Goal: Transaction & Acquisition: Purchase product/service

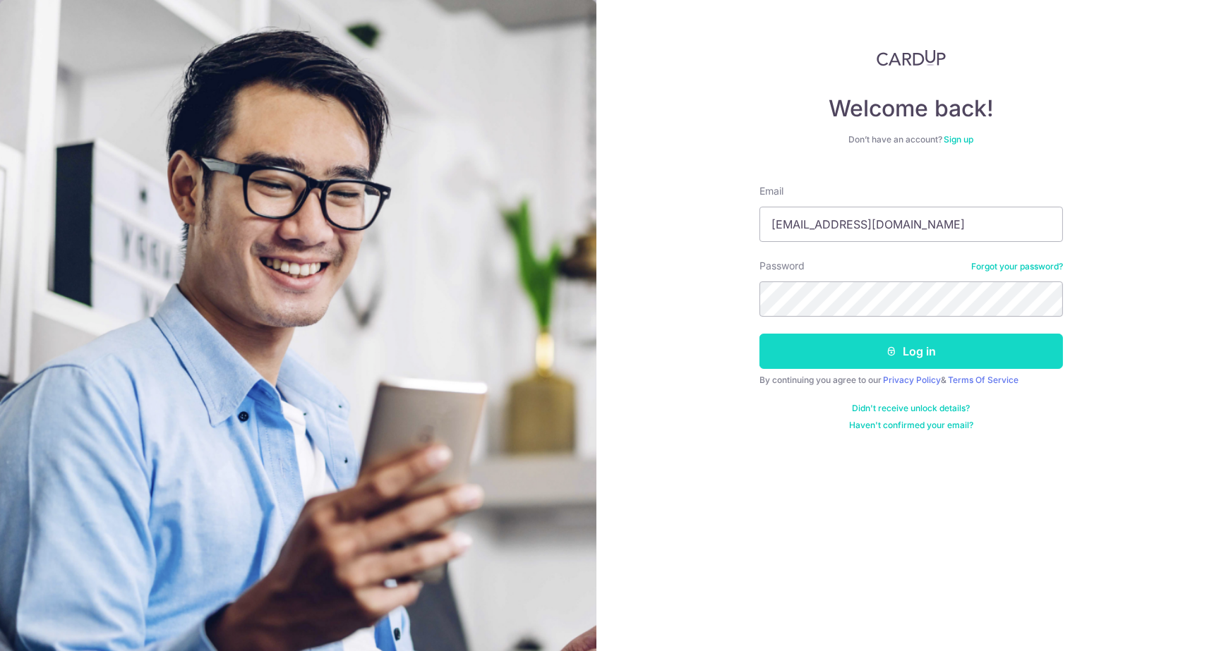
click at [837, 343] on button "Log in" at bounding box center [911, 351] width 304 height 35
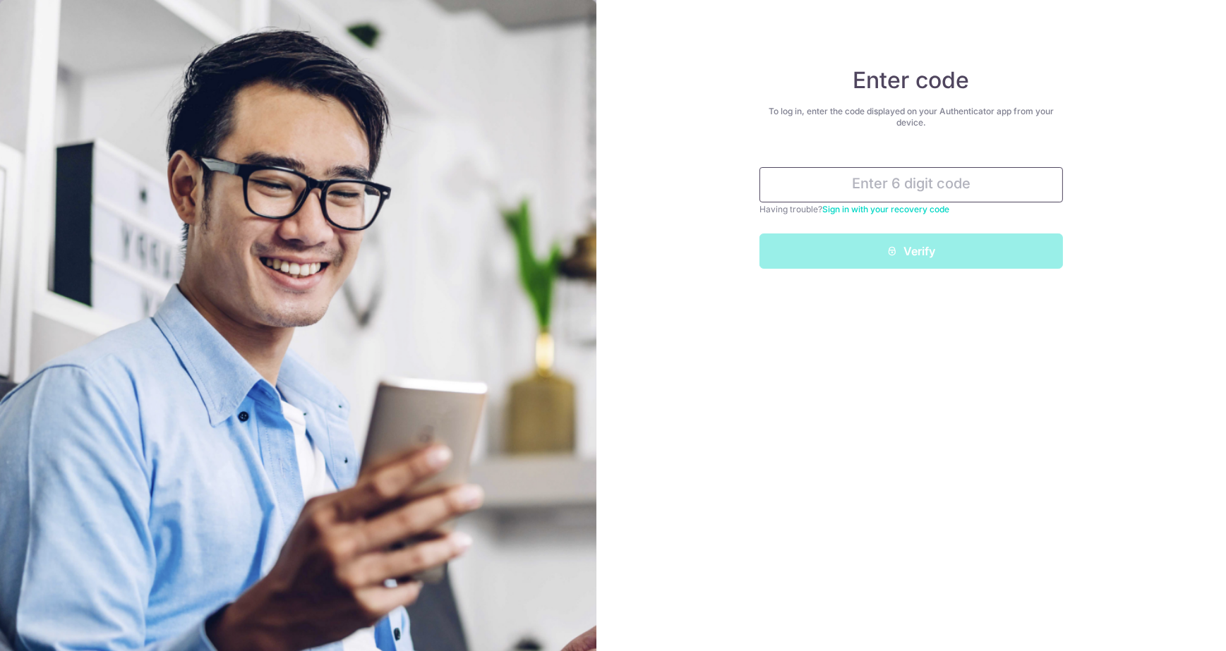
click at [887, 181] on input "text" at bounding box center [911, 184] width 304 height 35
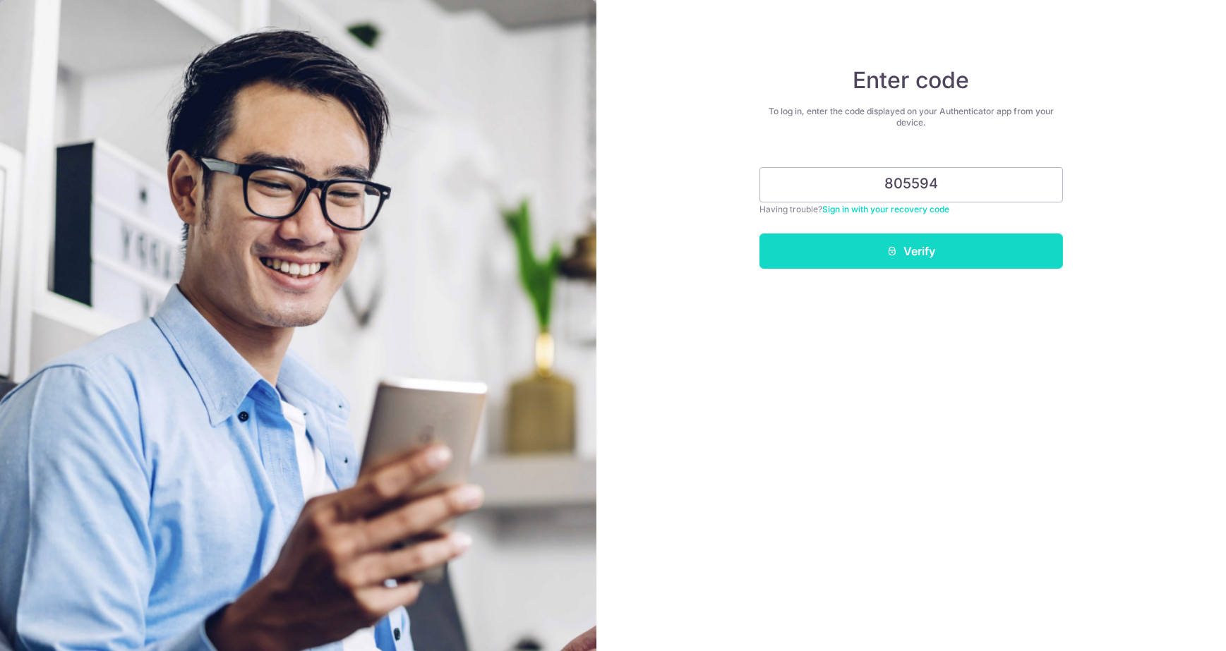
type input "805594"
click at [903, 246] on button "Verify" at bounding box center [911, 251] width 304 height 35
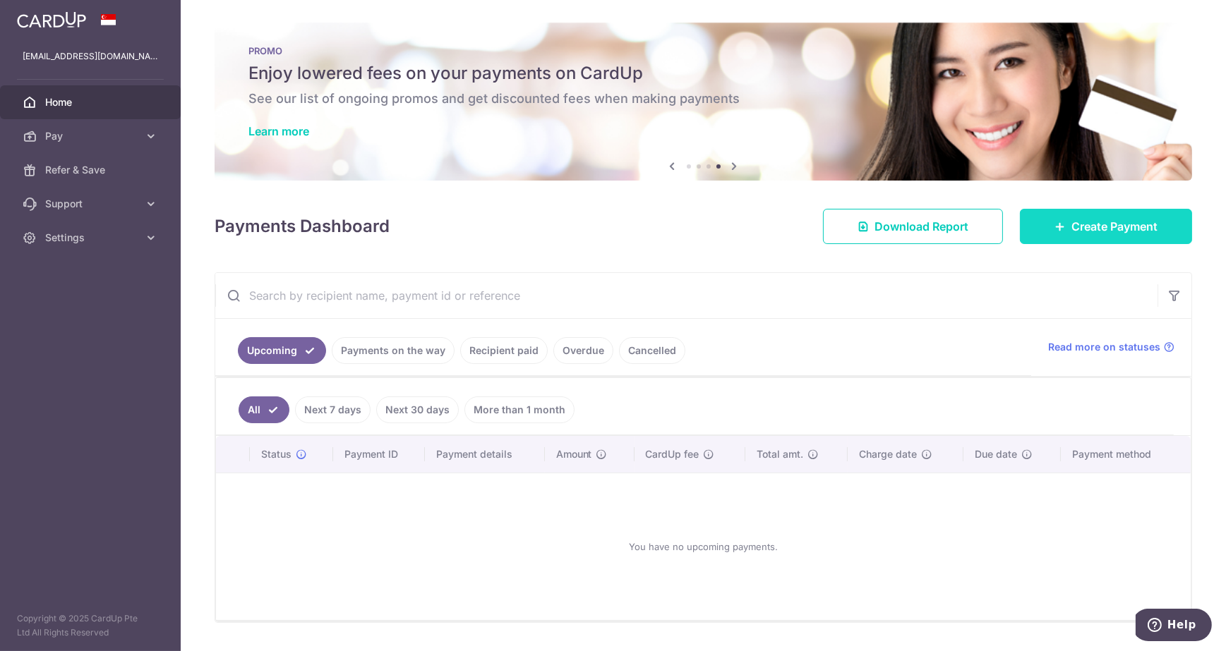
click at [1095, 227] on span "Create Payment" at bounding box center [1114, 226] width 86 height 17
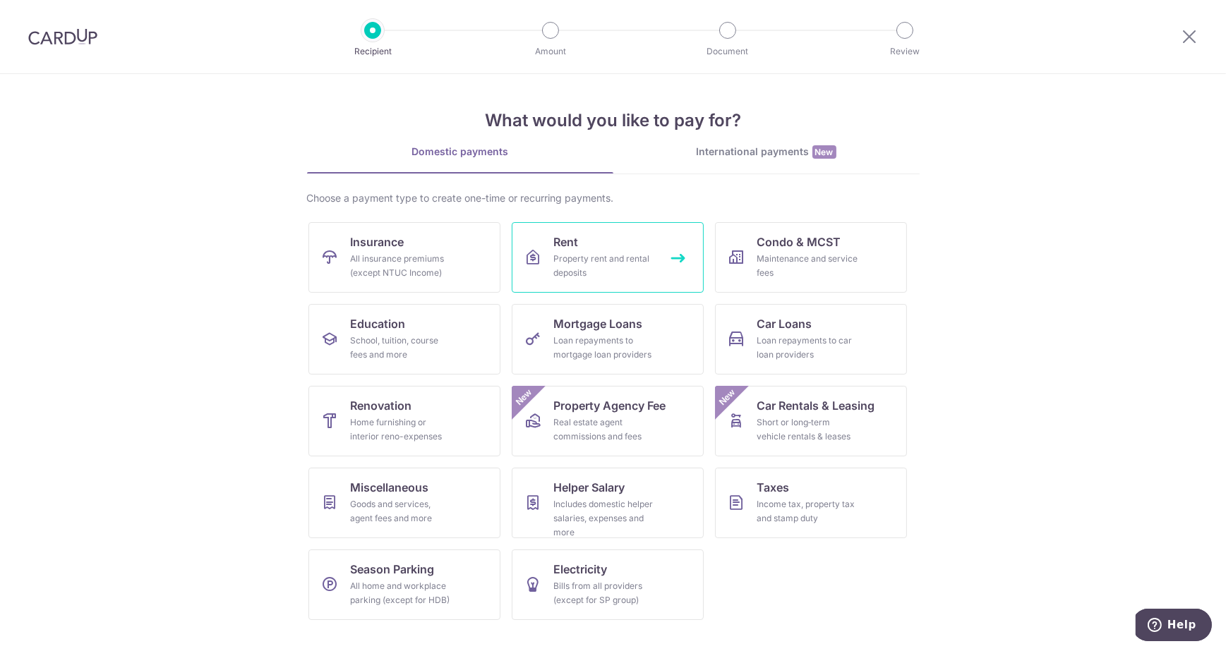
click at [587, 256] on div "Property rent and rental deposits" at bounding box center [605, 266] width 102 height 28
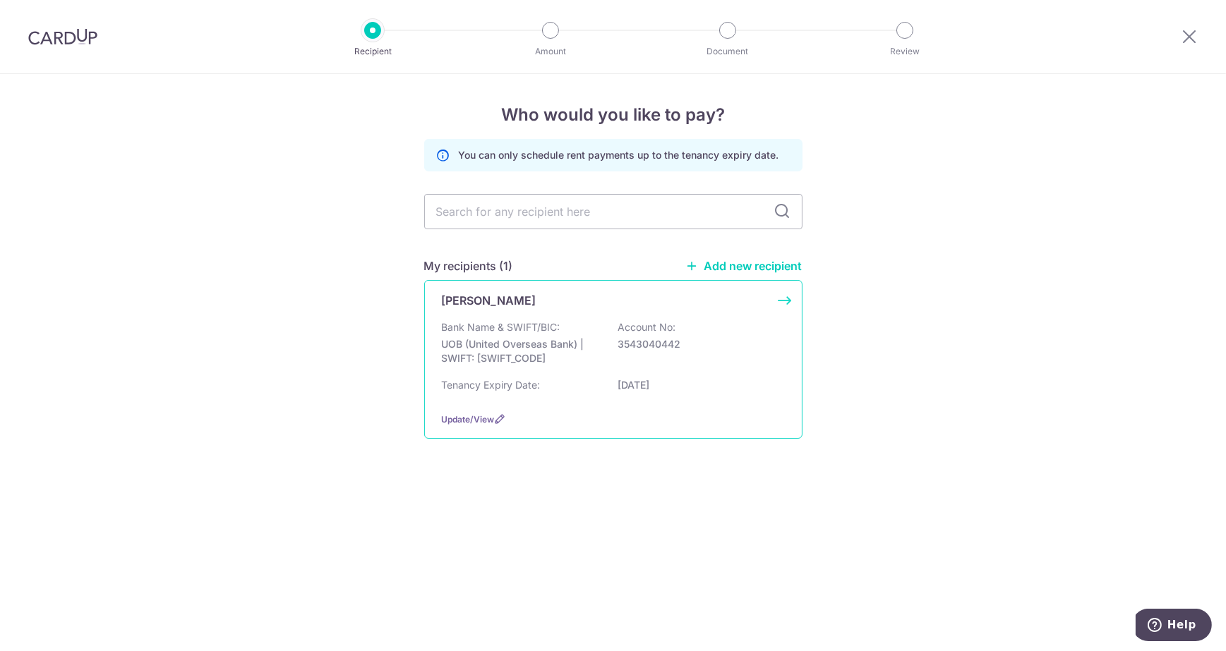
click at [505, 318] on div "Hioe Lan Hiong Bank Name & SWIFT/BIC: UOB (United Overseas Bank) | SWIFT: UOVBS…" at bounding box center [613, 359] width 378 height 159
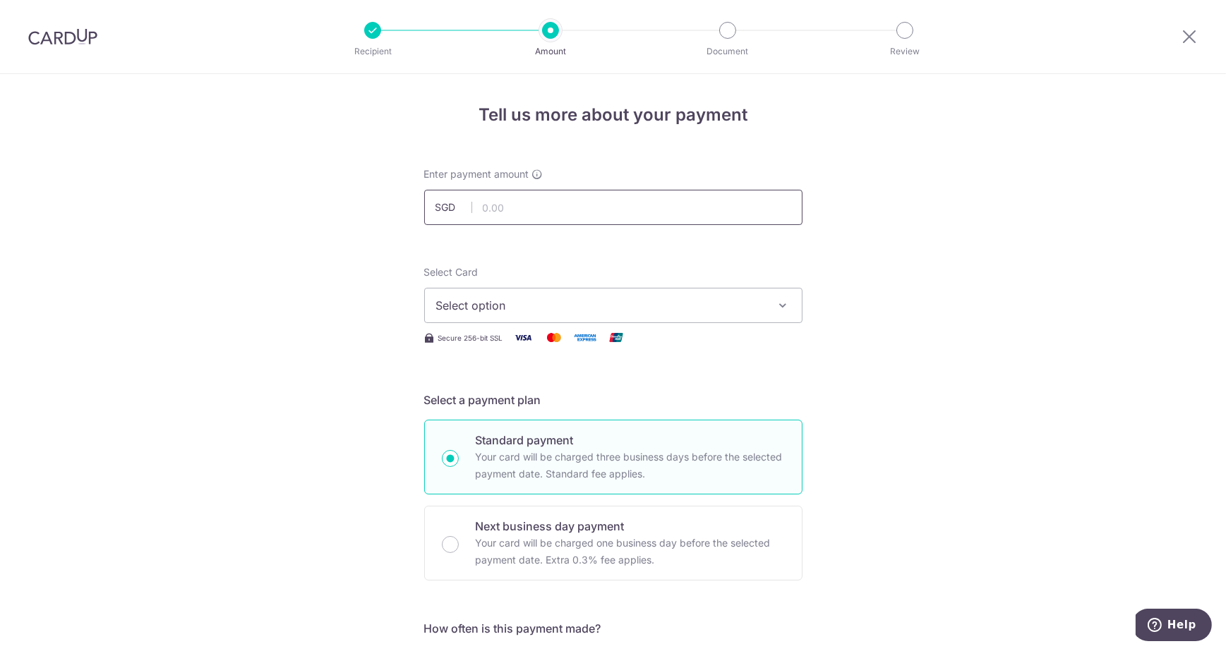
click at [518, 222] on input "text" at bounding box center [613, 207] width 378 height 35
type input "3,270.00"
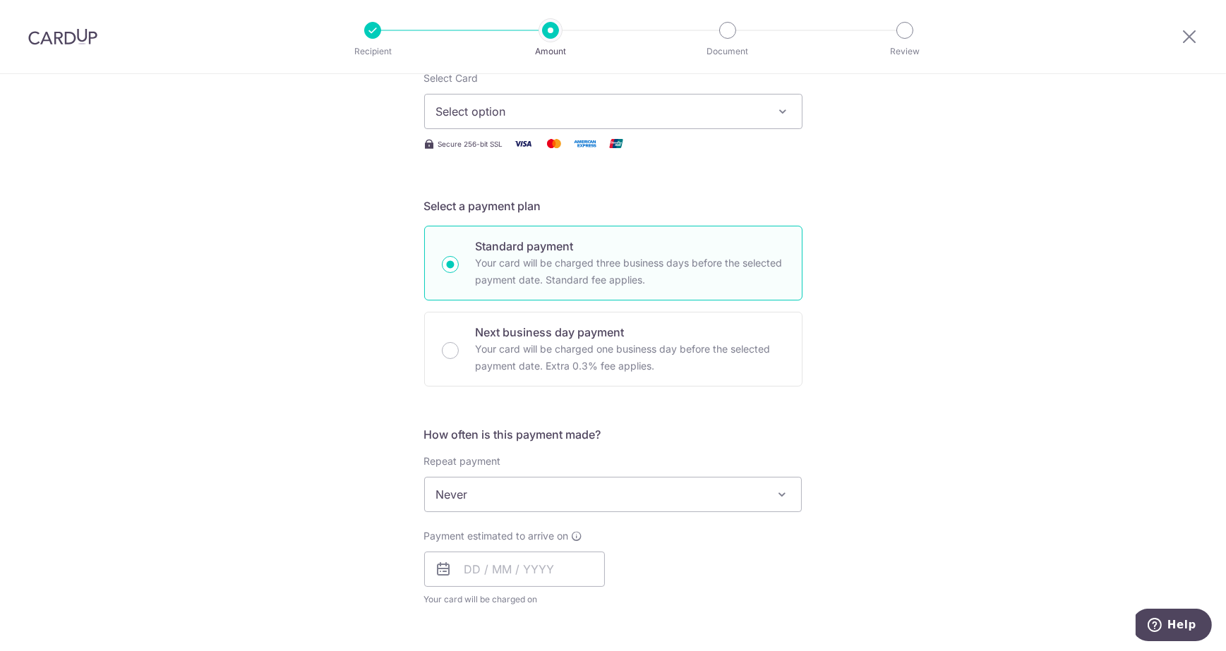
scroll to position [211, 0]
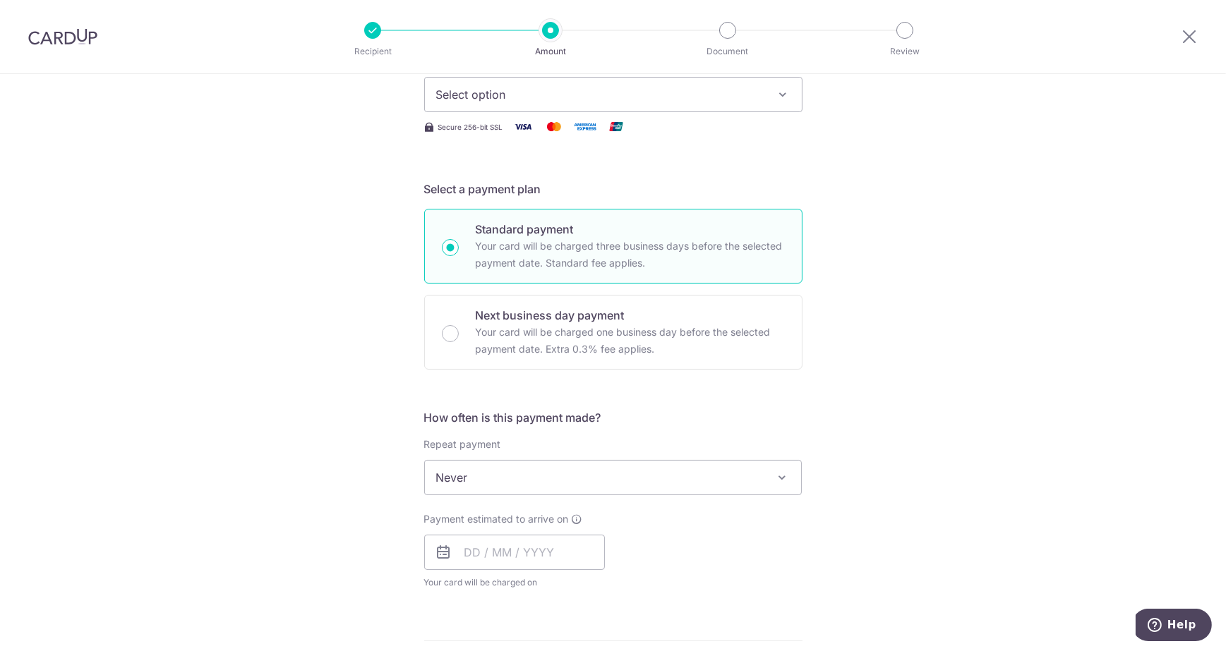
click at [757, 97] on span "Select option" at bounding box center [600, 94] width 329 height 17
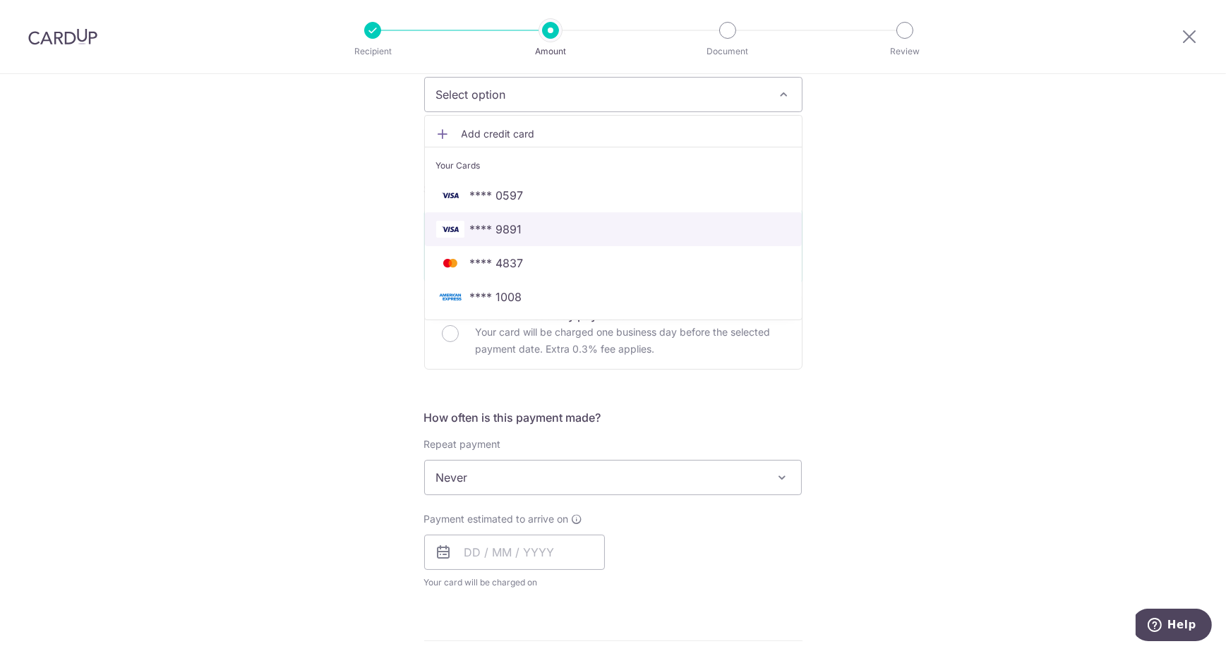
click at [534, 232] on span "**** 9891" at bounding box center [613, 229] width 354 height 17
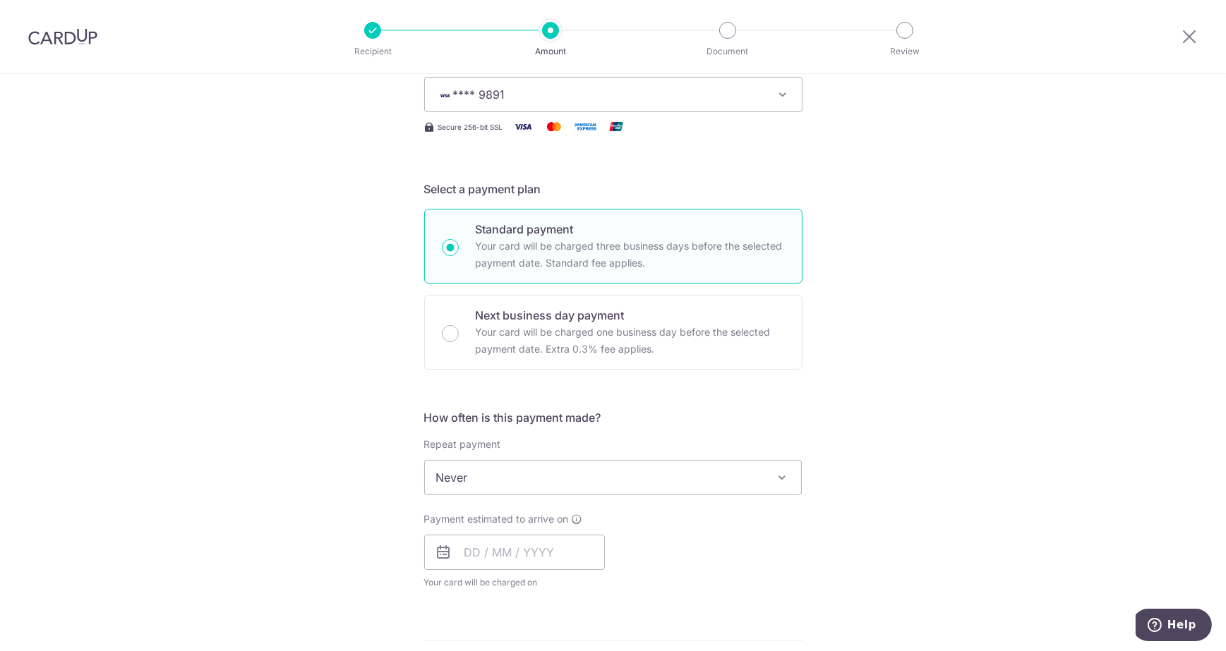
scroll to position [424, 0]
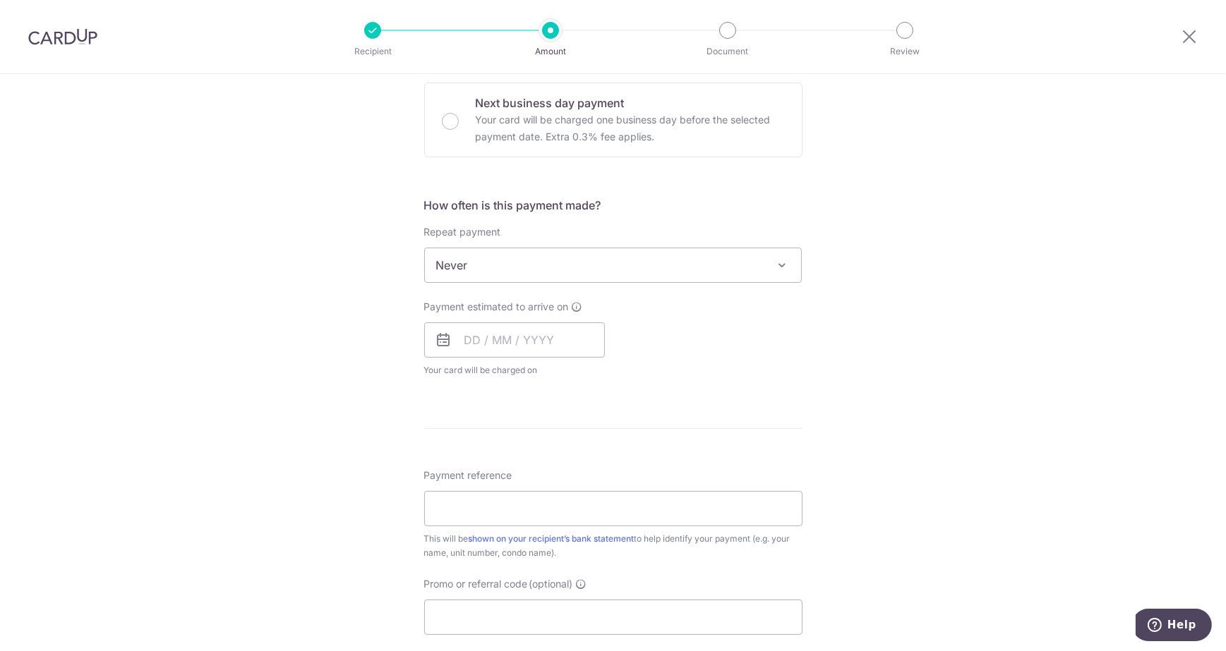
click at [563, 276] on span "Never" at bounding box center [613, 265] width 377 height 34
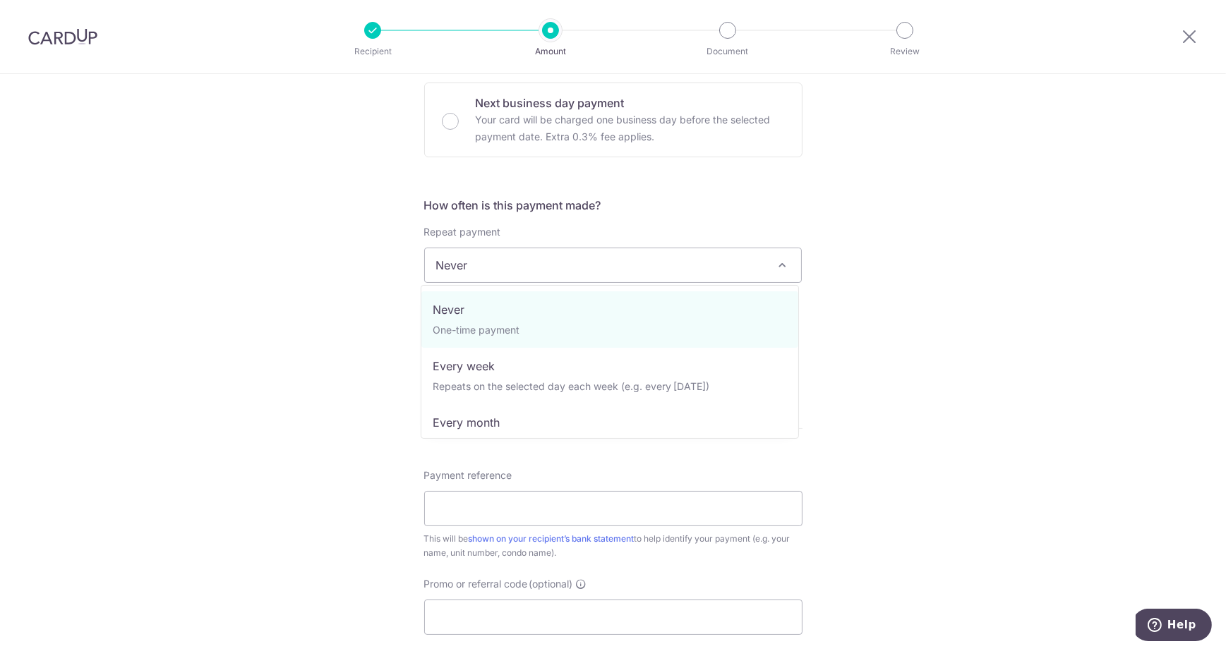
click at [578, 260] on span "Never" at bounding box center [613, 265] width 377 height 34
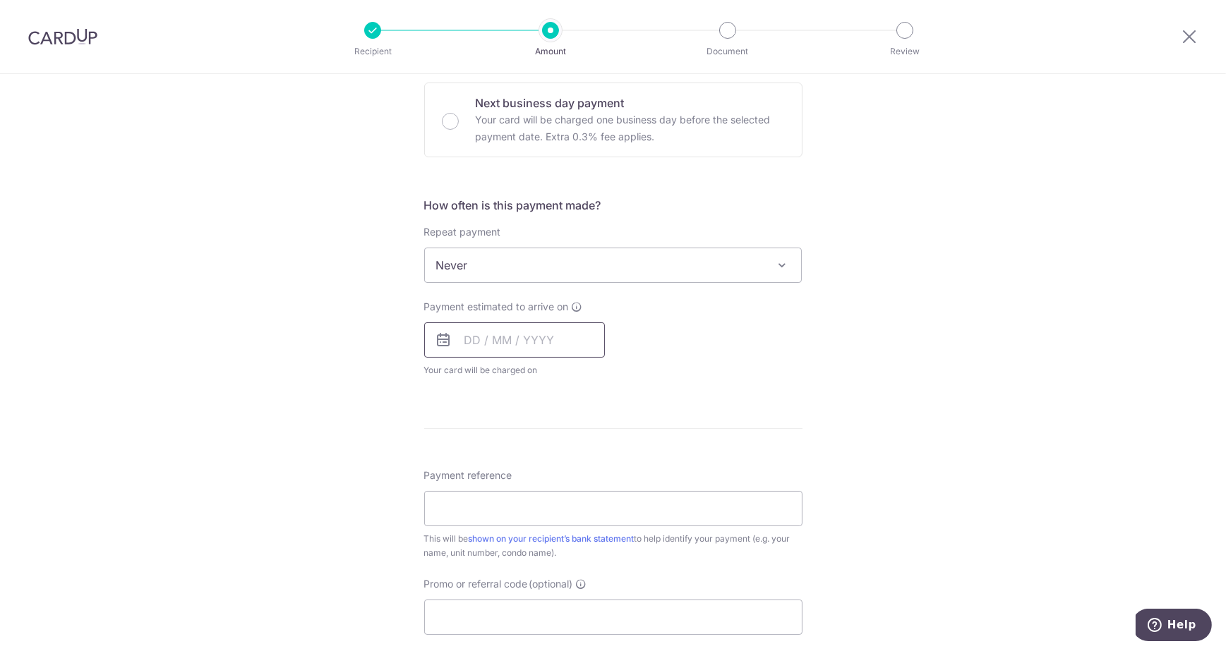
click at [498, 339] on input "text" at bounding box center [514, 340] width 181 height 35
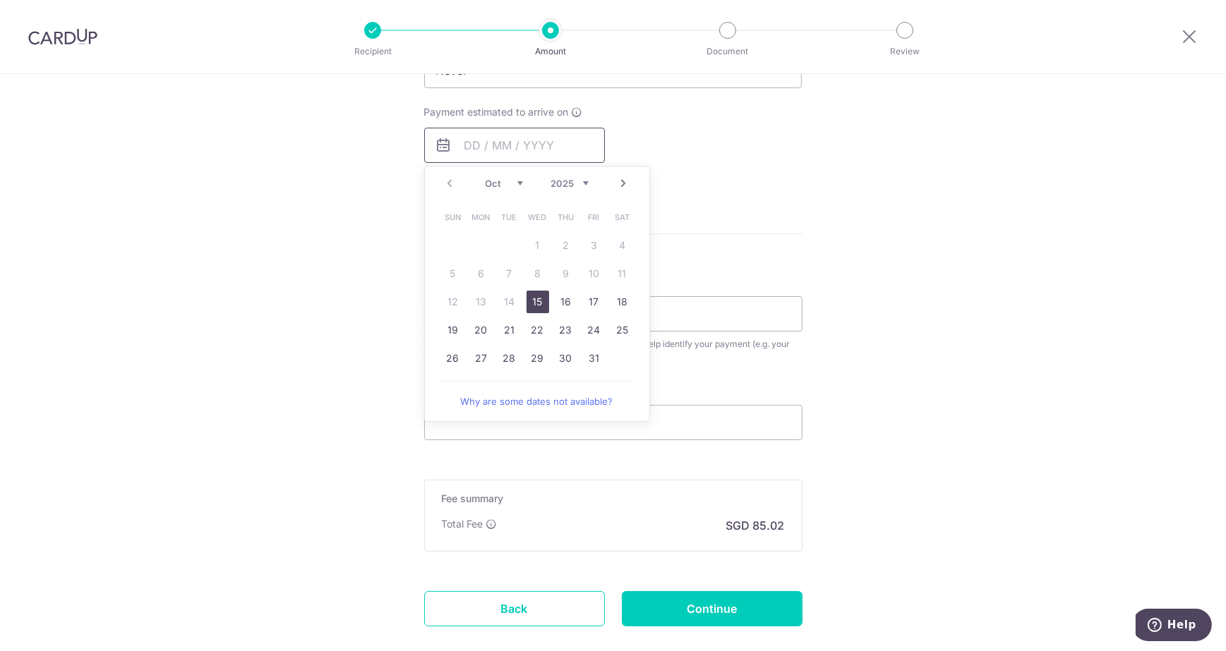
scroll to position [698, 0]
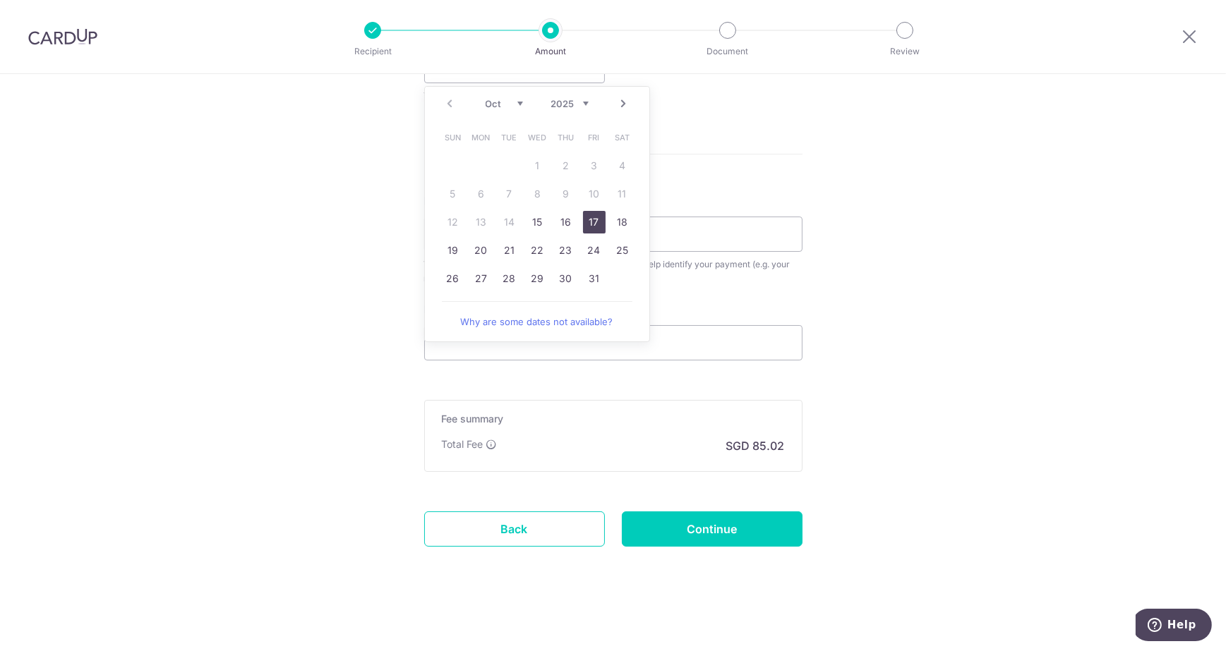
click at [594, 224] on link "17" at bounding box center [594, 222] width 23 height 23
type input "[DATE]"
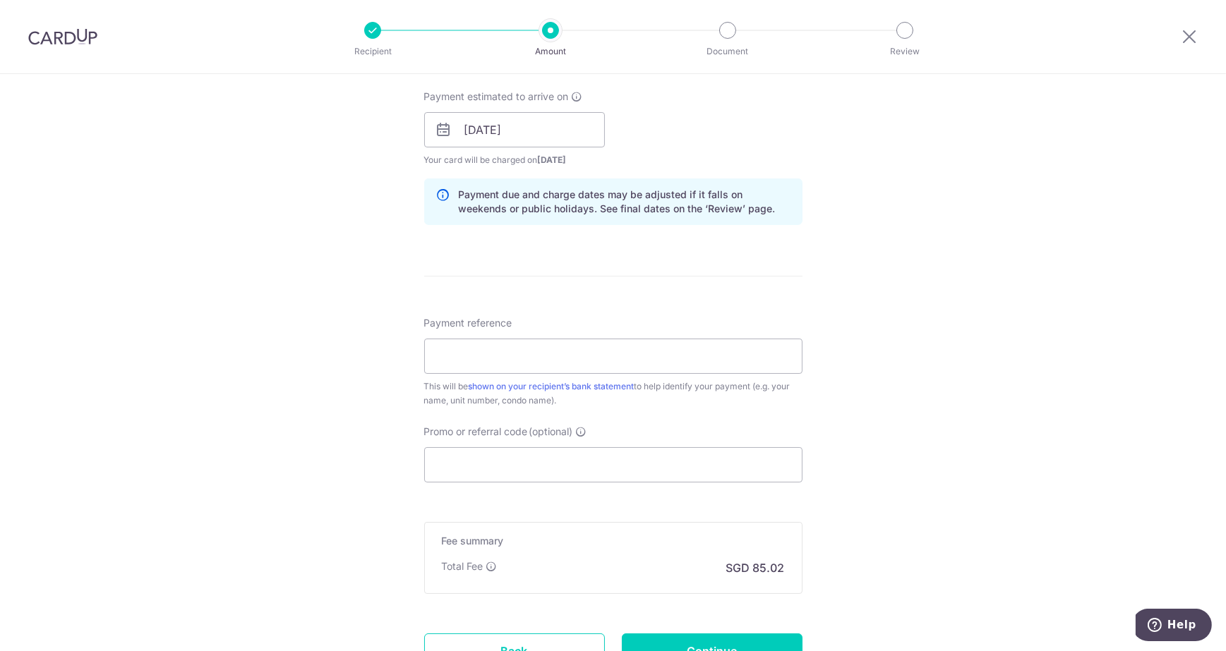
scroll to position [557, 0]
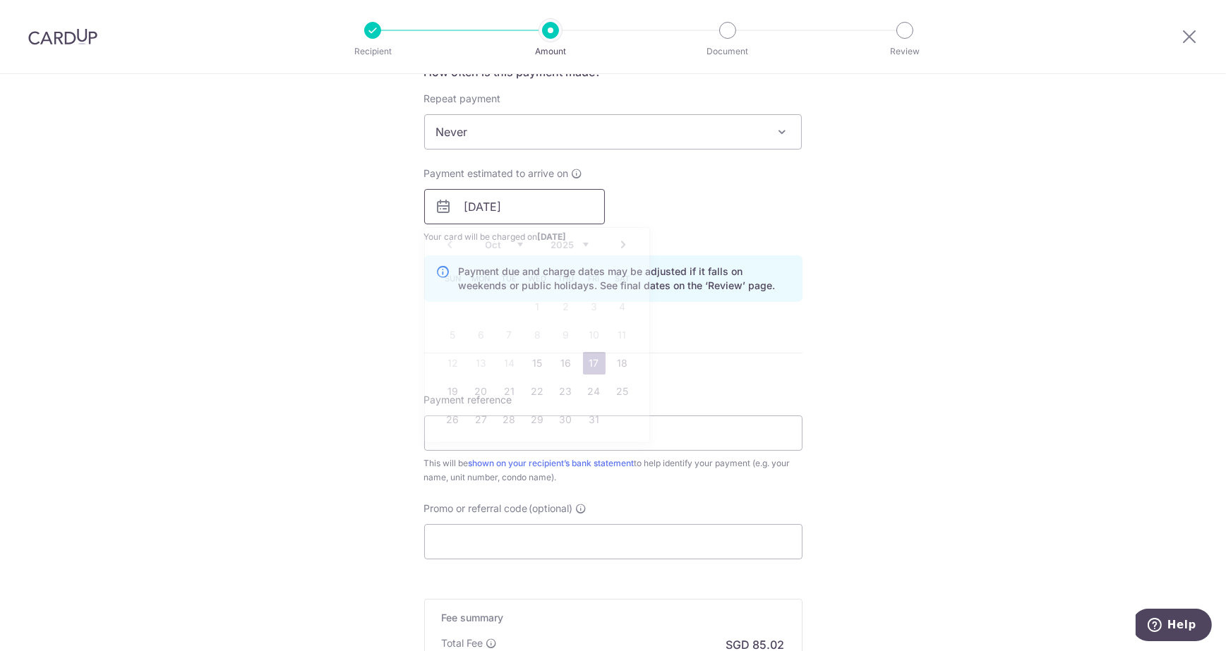
click at [542, 213] on input "[DATE]" at bounding box center [514, 206] width 181 height 35
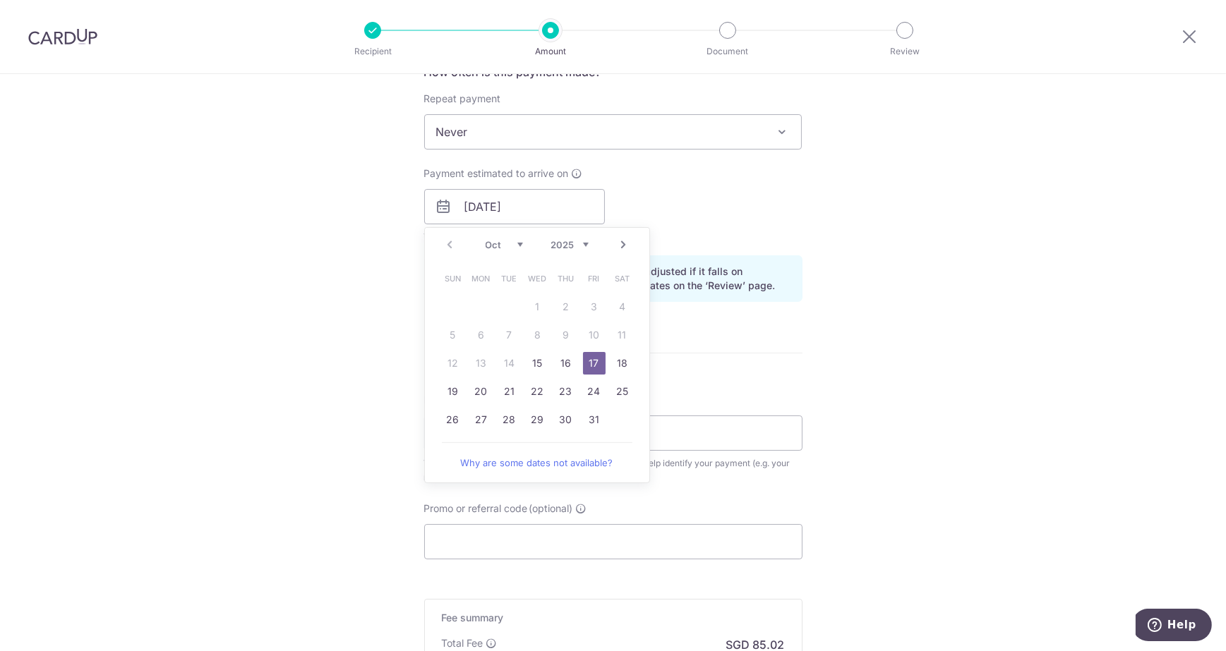
click at [963, 321] on div "Tell us more about your payment Enter payment amount SGD 3,270.00 3270.00 Selec…" at bounding box center [613, 184] width 1226 height 1335
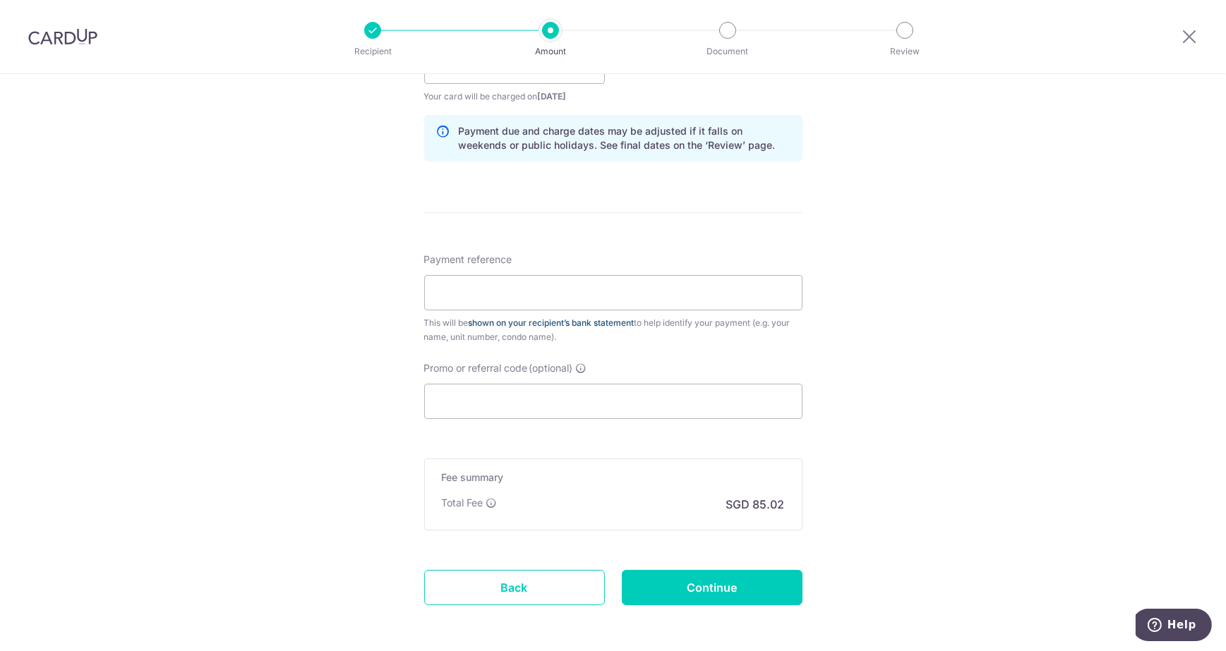
scroll to position [698, 0]
click at [597, 301] on input "Payment reference" at bounding box center [613, 292] width 378 height 35
type input "Omar-stellarrv-0513-rent"
click at [508, 395] on input "Promo or referral code (optional)" at bounding box center [613, 400] width 378 height 35
paste input "SAVERENT179"
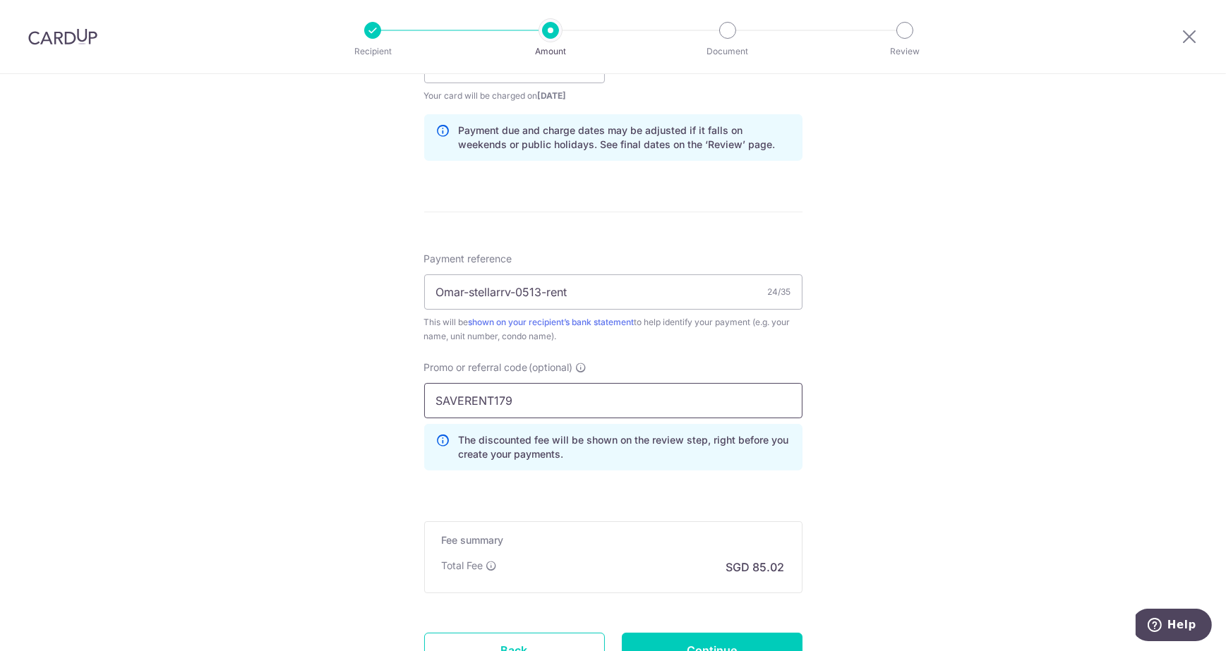
scroll to position [819, 0]
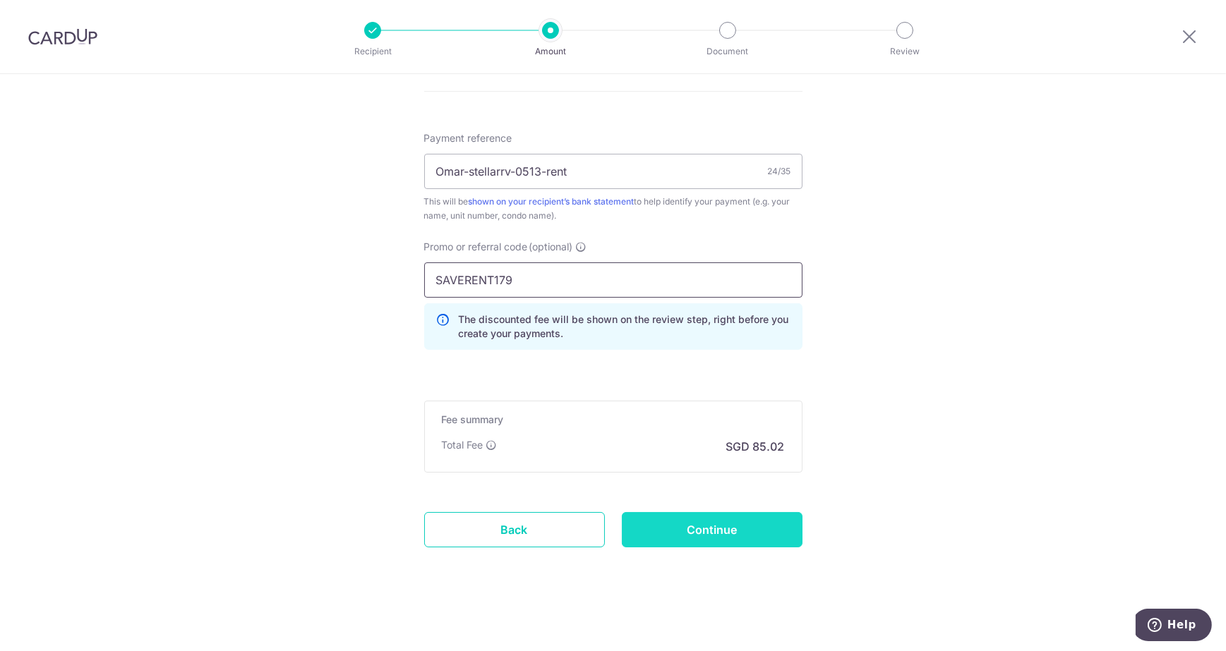
type input "SAVERENT179"
click at [704, 535] on input "Continue" at bounding box center [712, 529] width 181 height 35
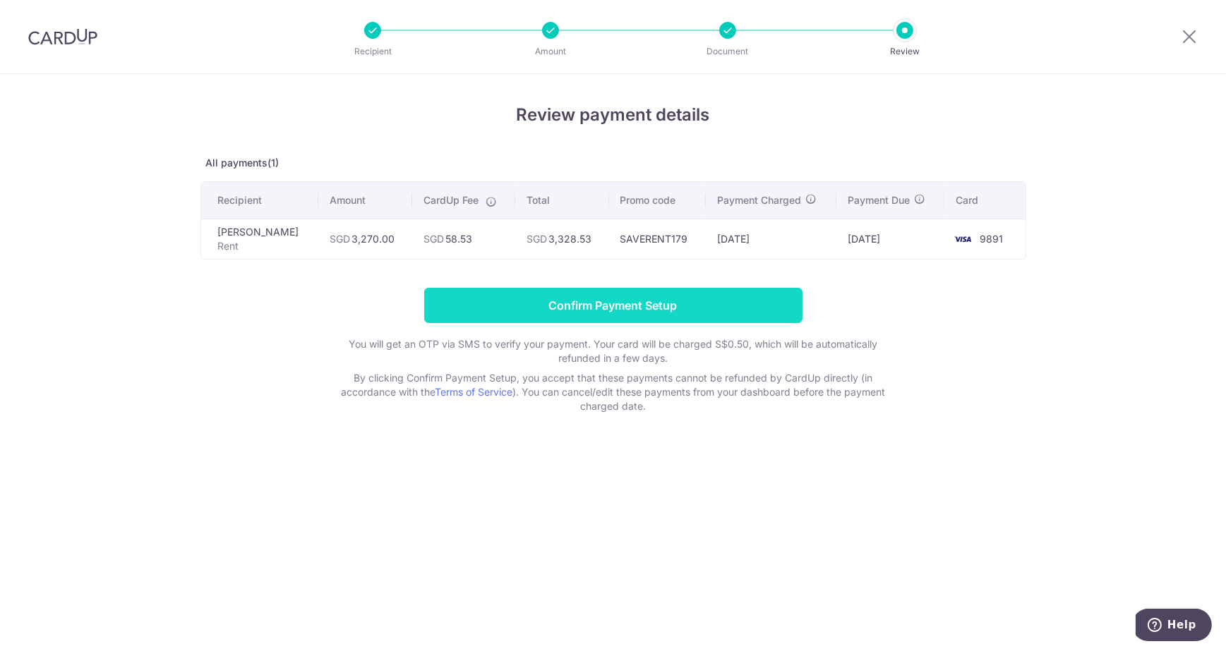
click at [650, 295] on input "Confirm Payment Setup" at bounding box center [613, 305] width 378 height 35
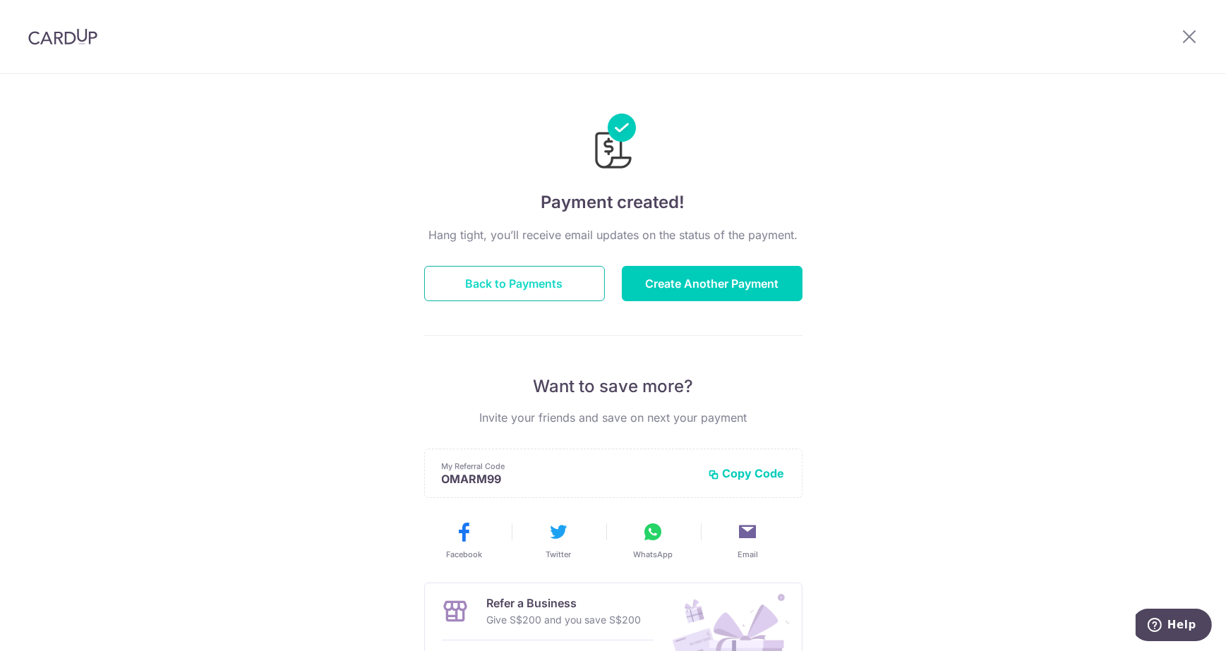
click at [515, 294] on button "Back to Payments" at bounding box center [514, 283] width 181 height 35
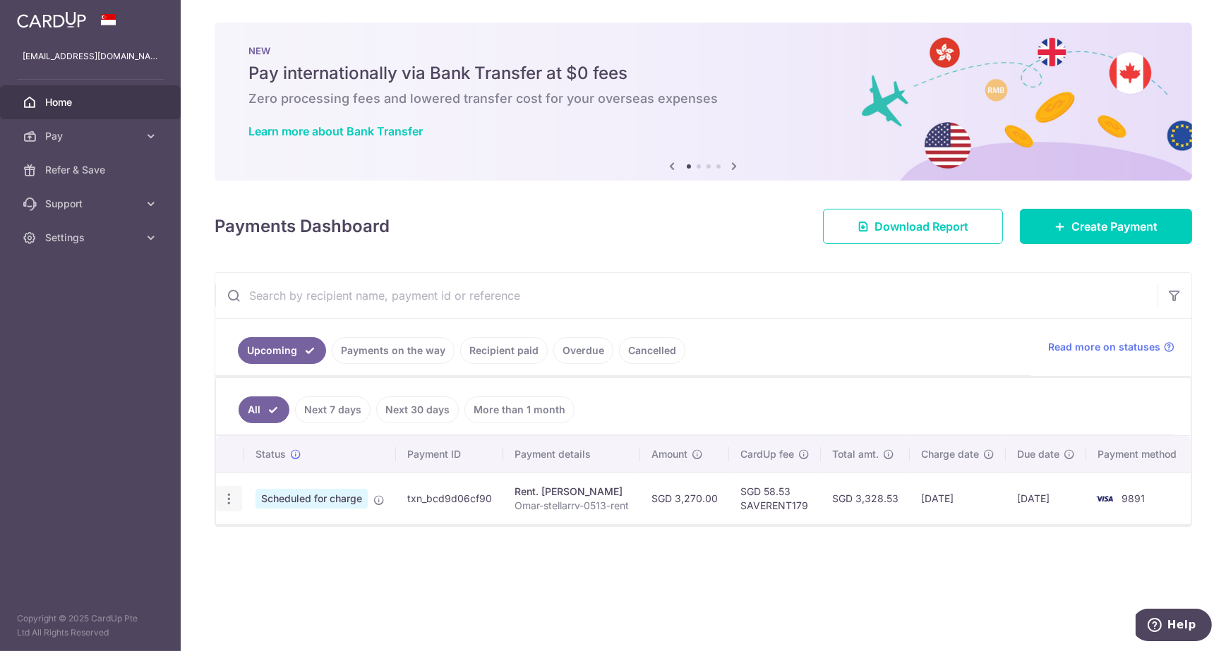
click at [228, 503] on icon "button" at bounding box center [229, 499] width 15 height 15
click at [276, 539] on span "Update payment" at bounding box center [304, 537] width 96 height 17
radio input "true"
type input "3,270.00"
type input "[DATE]"
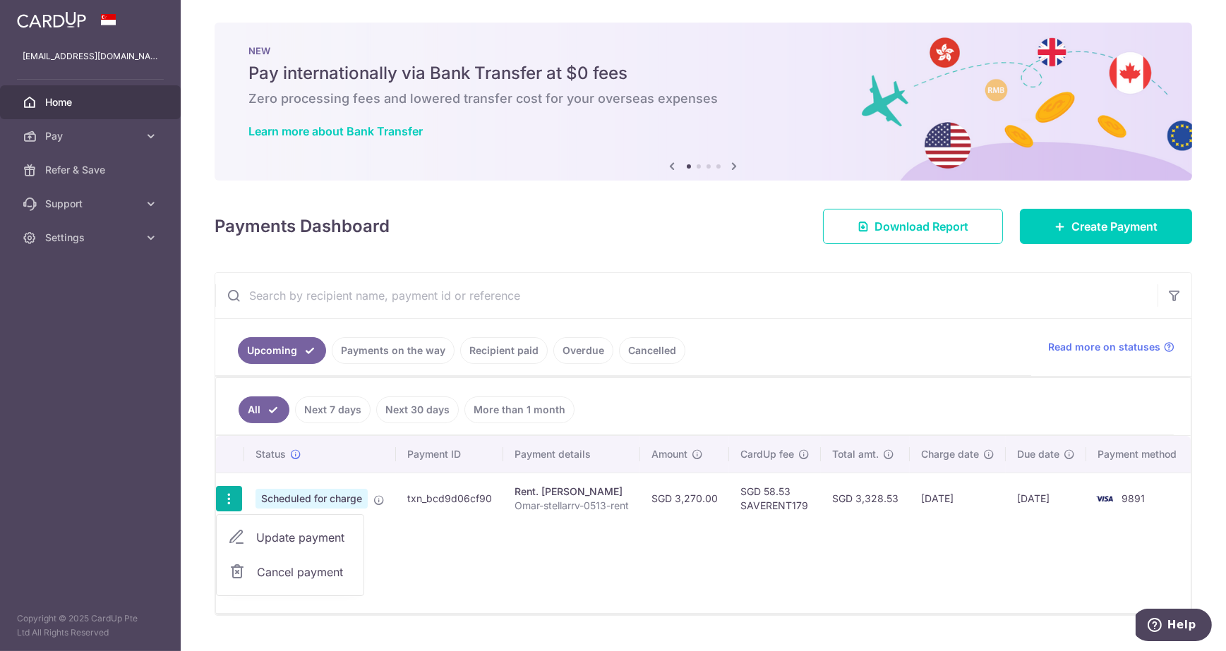
type input "Omar-stellarrv-0513-rent"
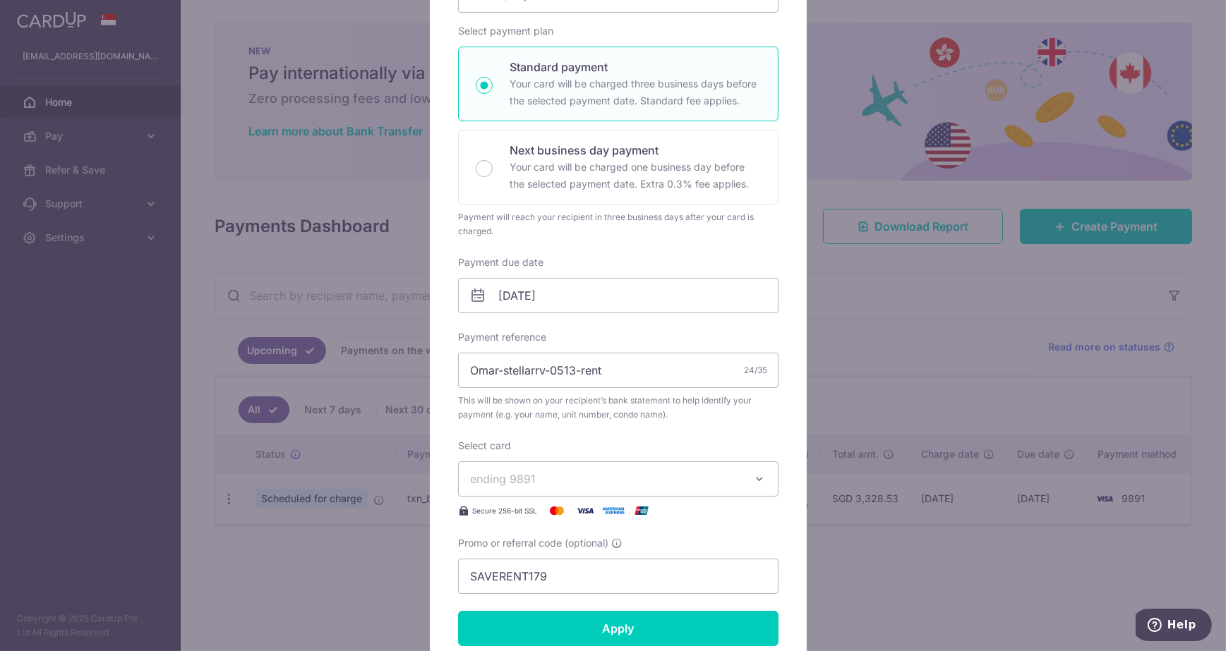
scroll to position [211, 0]
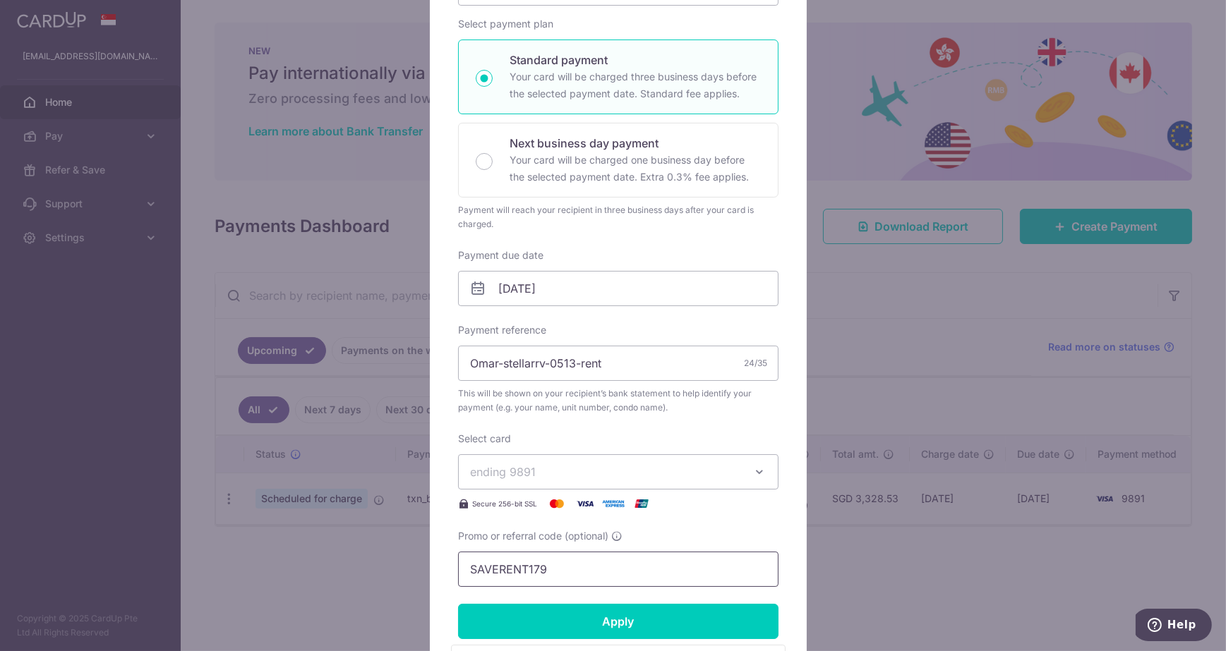
click at [618, 563] on input "SAVERENT179" at bounding box center [618, 569] width 320 height 35
paste input "OFF225"
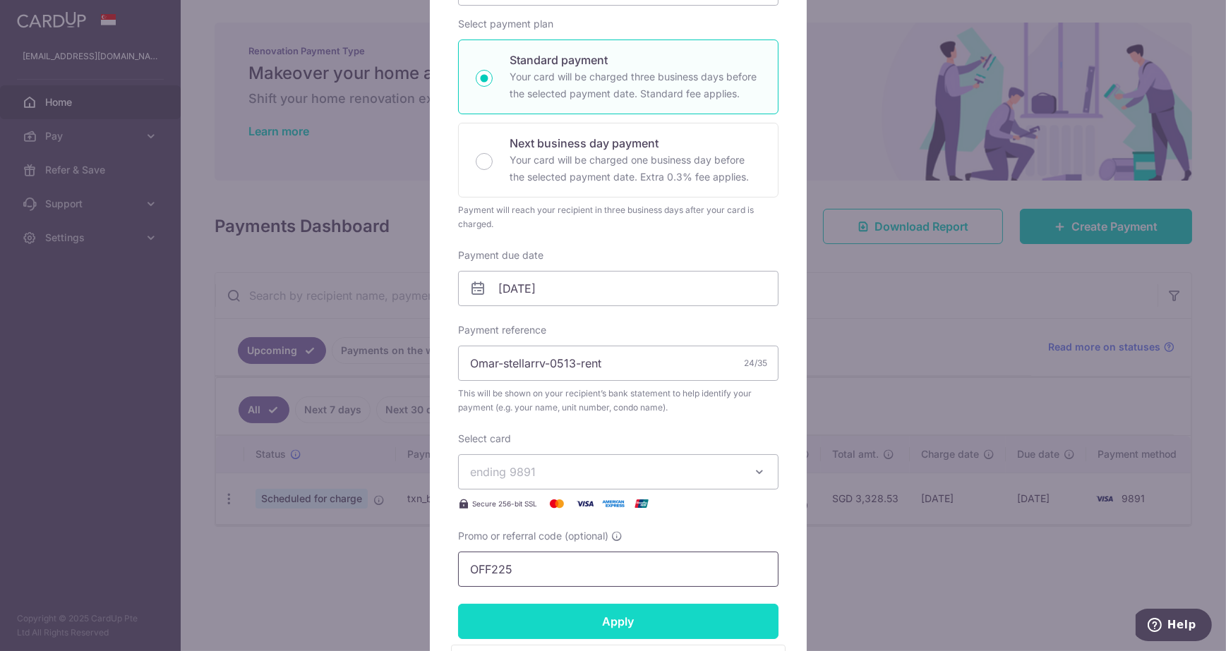
type input "OFF225"
click at [570, 623] on input "Apply" at bounding box center [618, 621] width 320 height 35
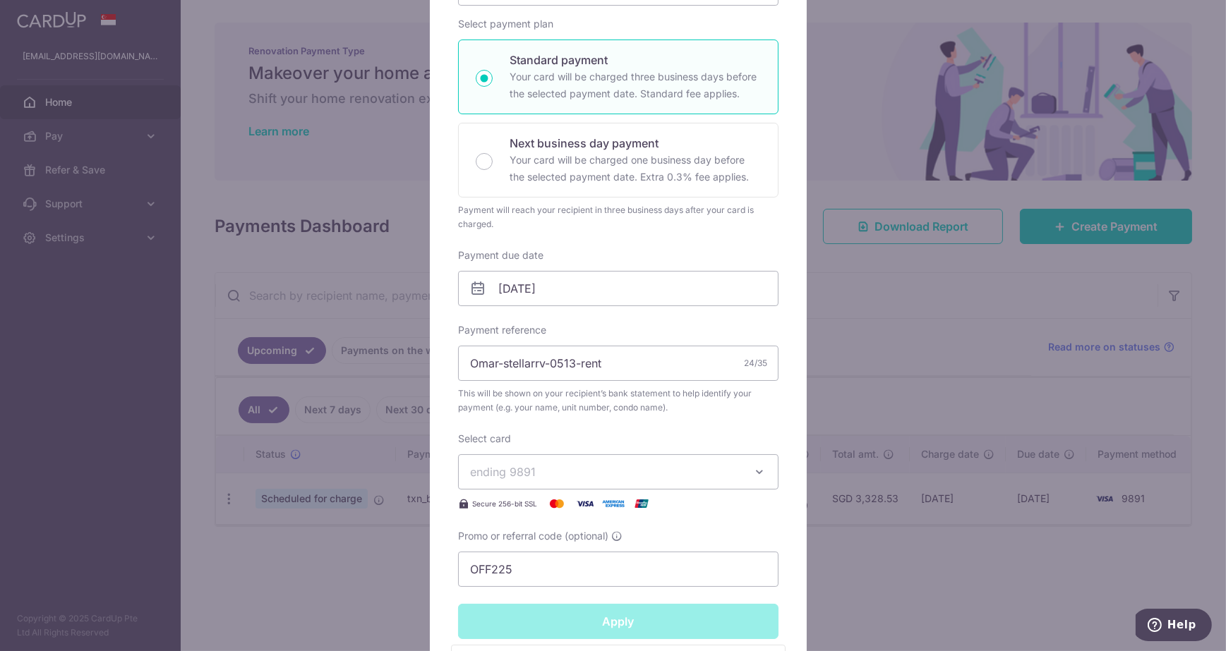
type input "Successfully Applied"
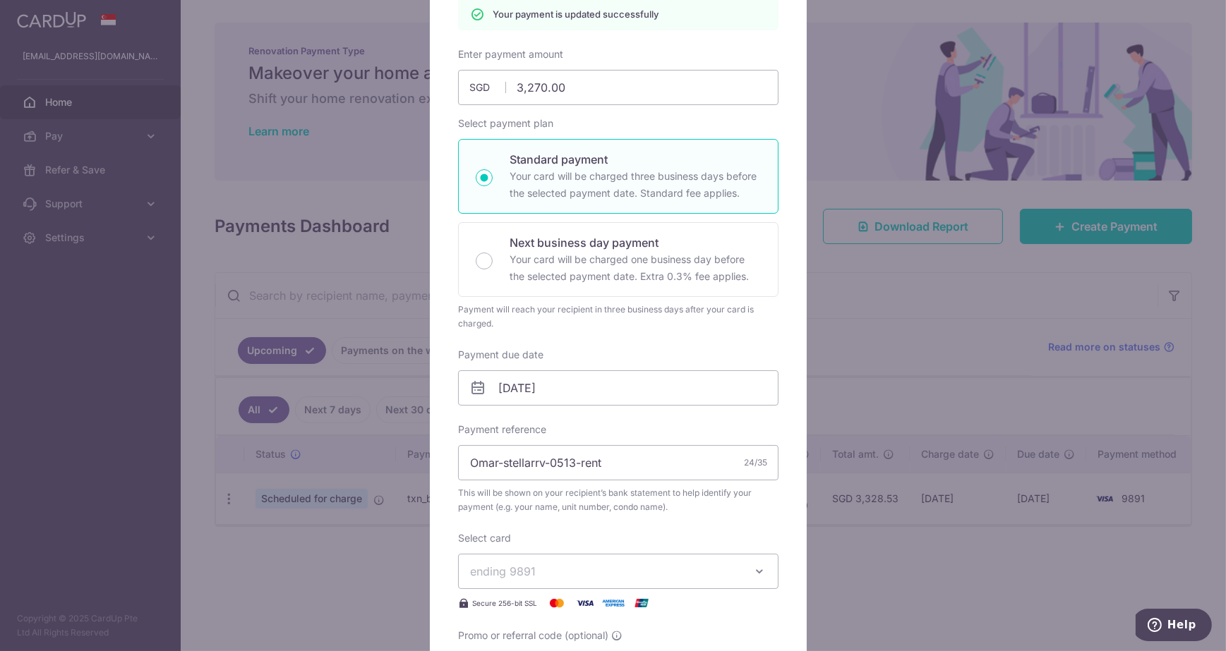
scroll to position [0, 0]
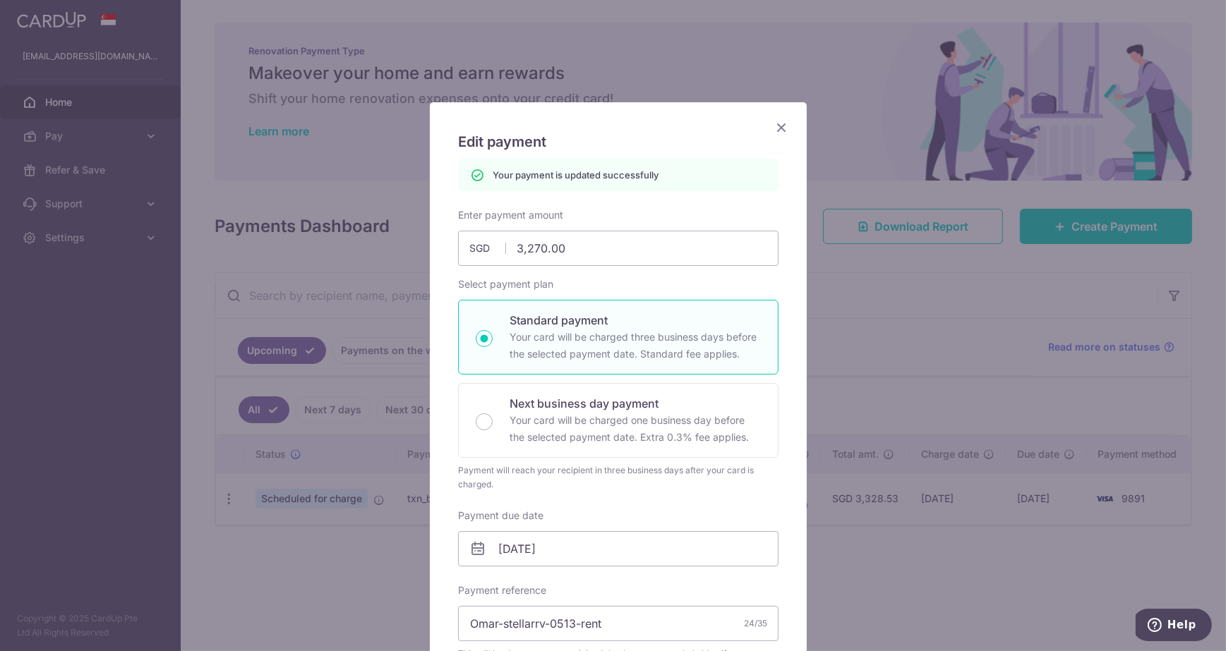
click at [779, 124] on icon "Close" at bounding box center [781, 128] width 17 height 18
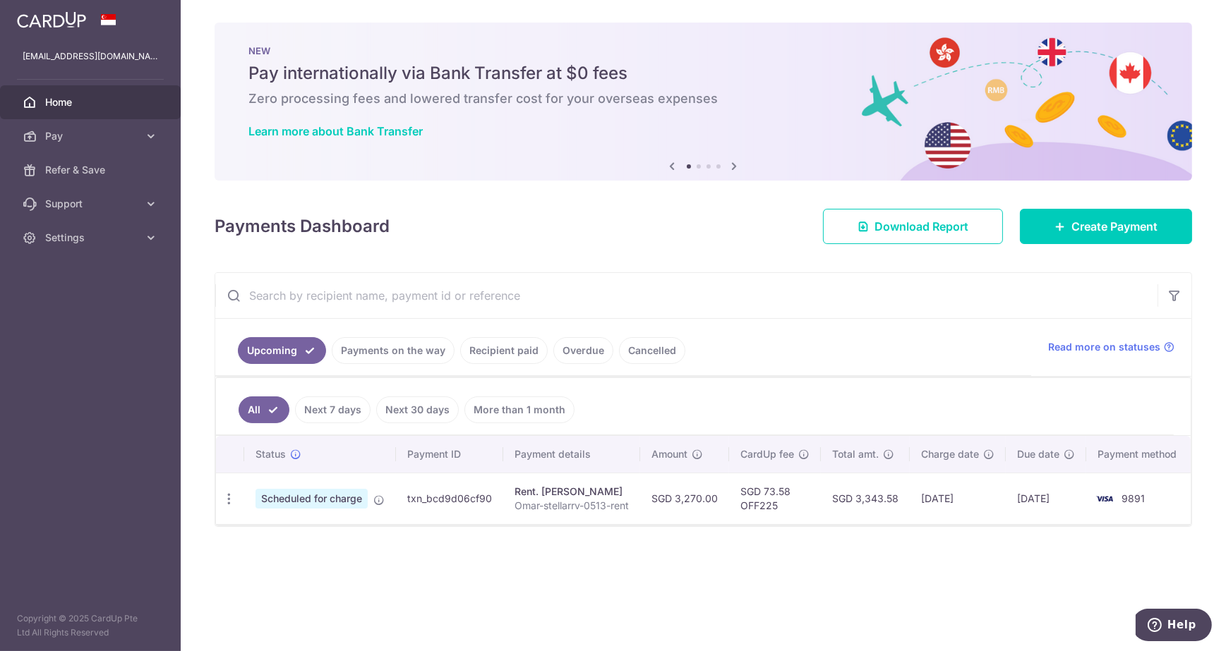
click at [770, 500] on td "SGD 73.58 OFF225" at bounding box center [775, 499] width 92 height 52
click at [782, 519] on td "SGD 73.58 OFF225" at bounding box center [775, 499] width 92 height 52
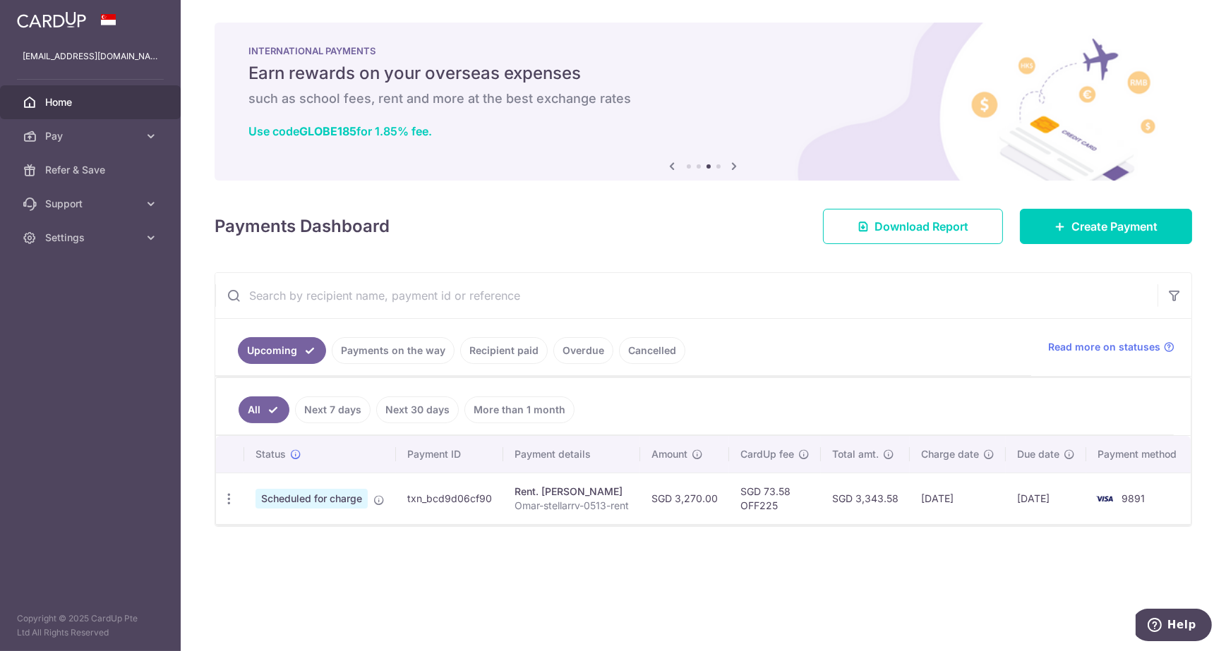
click at [73, 94] on link "Home" at bounding box center [90, 102] width 181 height 34
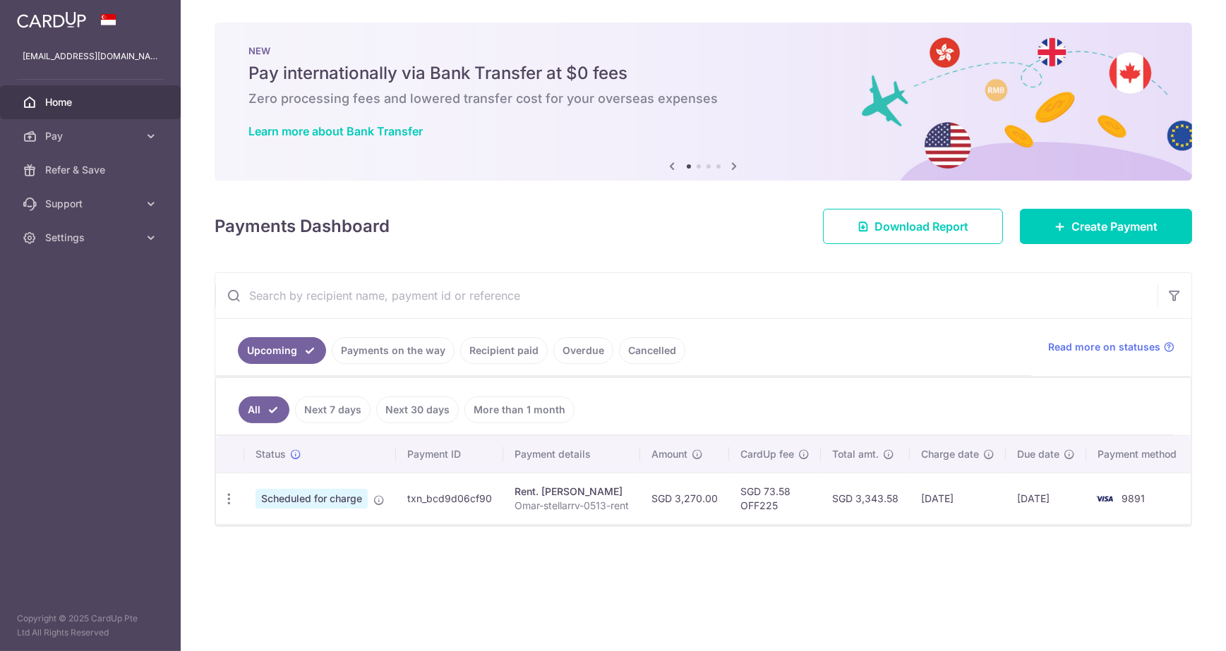
click at [59, 133] on span "Pay" at bounding box center [91, 136] width 93 height 14
click at [388, 361] on link "Payments on the way" at bounding box center [393, 350] width 123 height 27
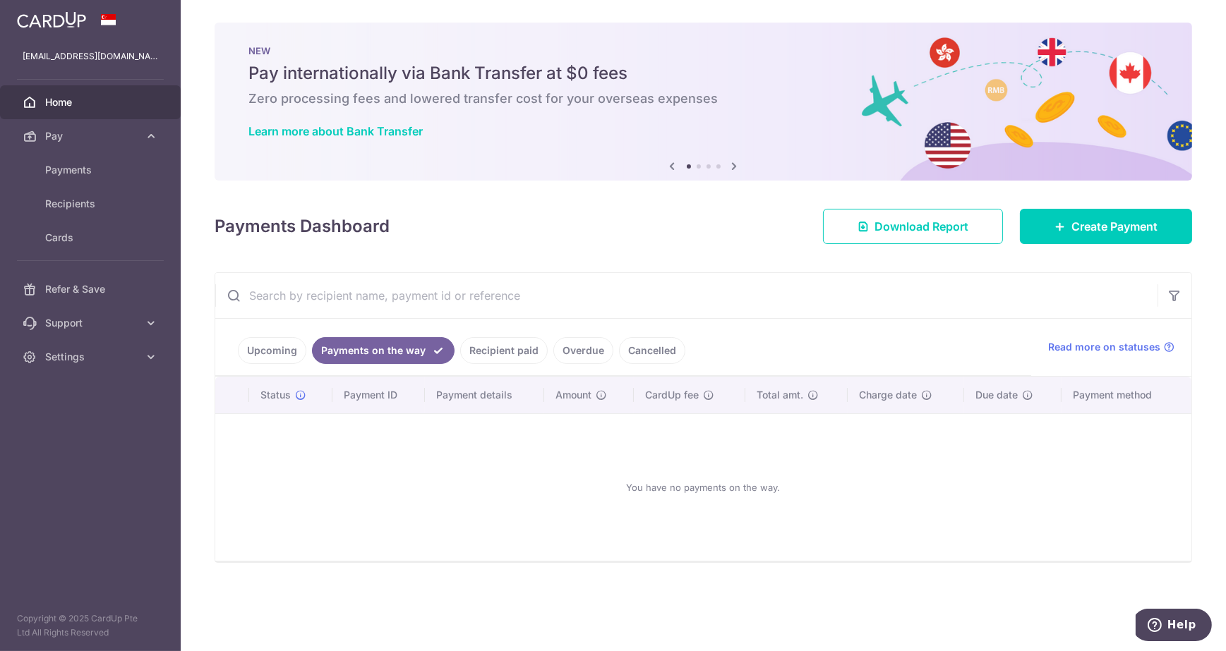
click at [287, 346] on link "Upcoming" at bounding box center [272, 350] width 68 height 27
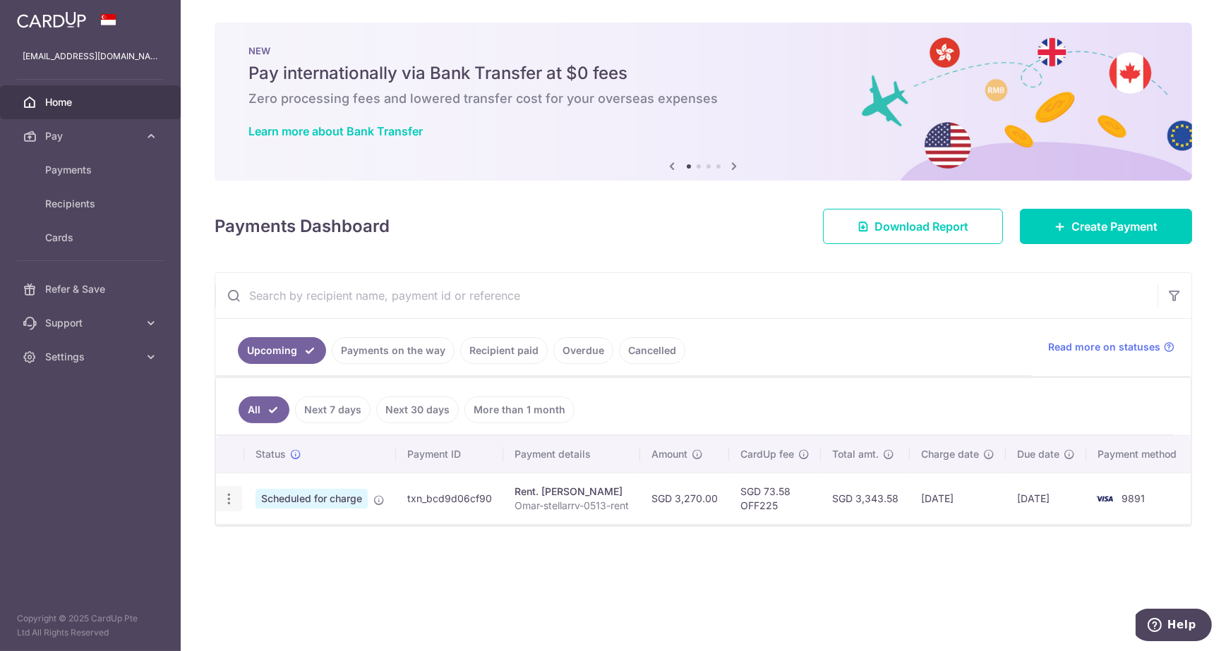
click at [229, 499] on icon "button" at bounding box center [229, 499] width 15 height 15
click at [322, 571] on span "Cancel payment" at bounding box center [304, 572] width 95 height 17
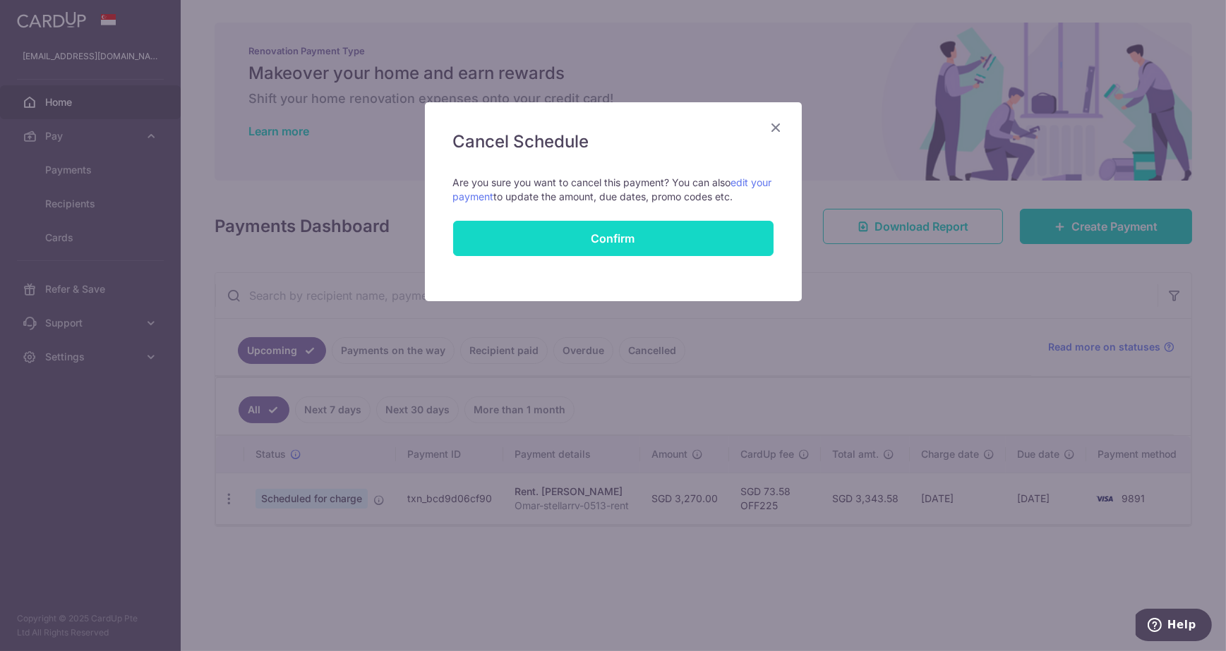
click at [606, 245] on button "Confirm" at bounding box center [613, 238] width 320 height 35
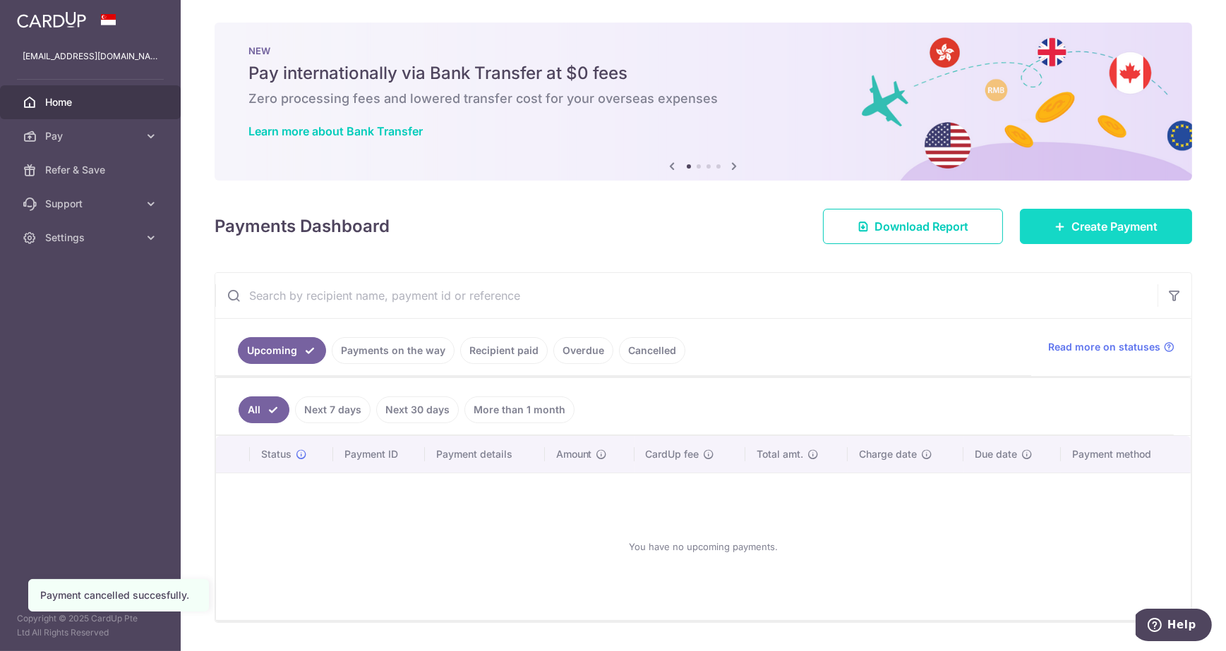
click at [1071, 229] on span "Create Payment" at bounding box center [1114, 226] width 86 height 17
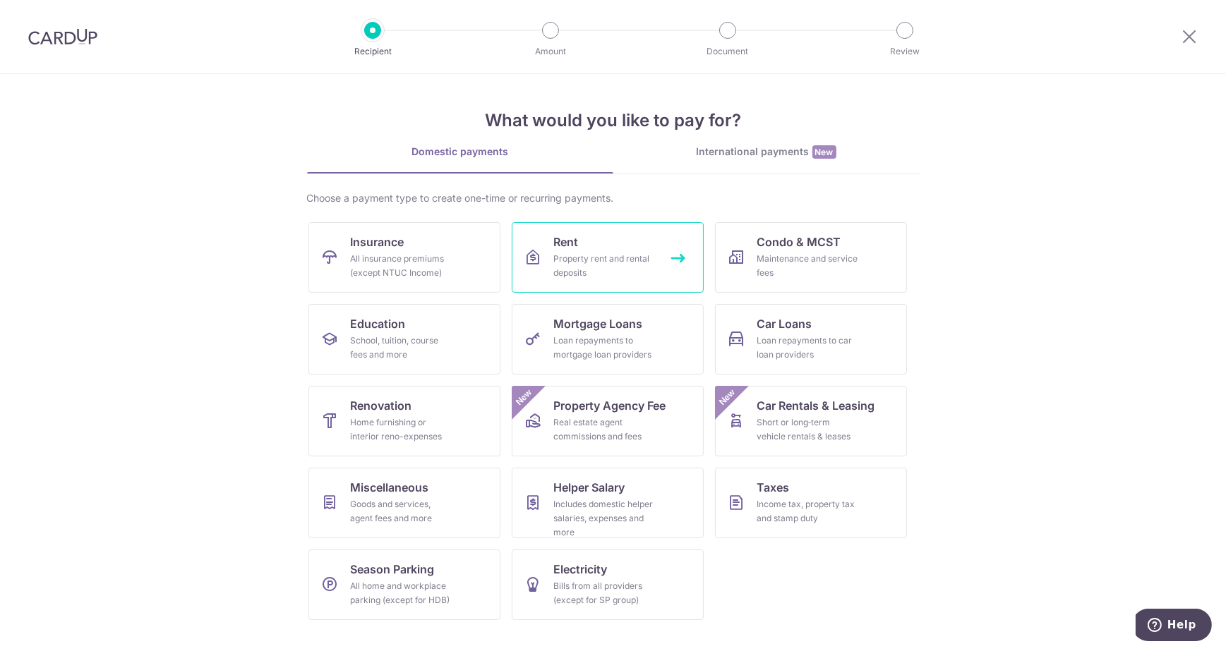
click at [620, 261] on div "Property rent and rental deposits" at bounding box center [605, 266] width 102 height 28
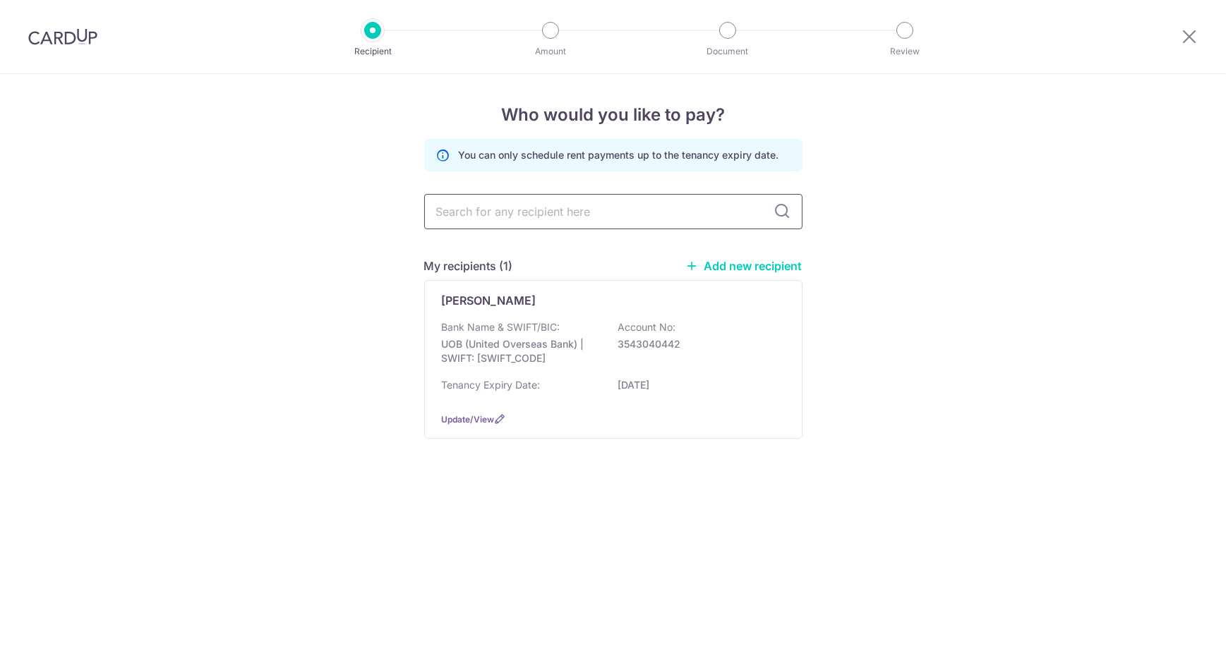
click at [613, 211] on input "text" at bounding box center [613, 211] width 378 height 35
click at [707, 354] on div "Bank Name & SWIFT/BIC: UOB (United Overseas Bank) | SWIFT: [SWIFT_CODE] Account…" at bounding box center [613, 346] width 343 height 52
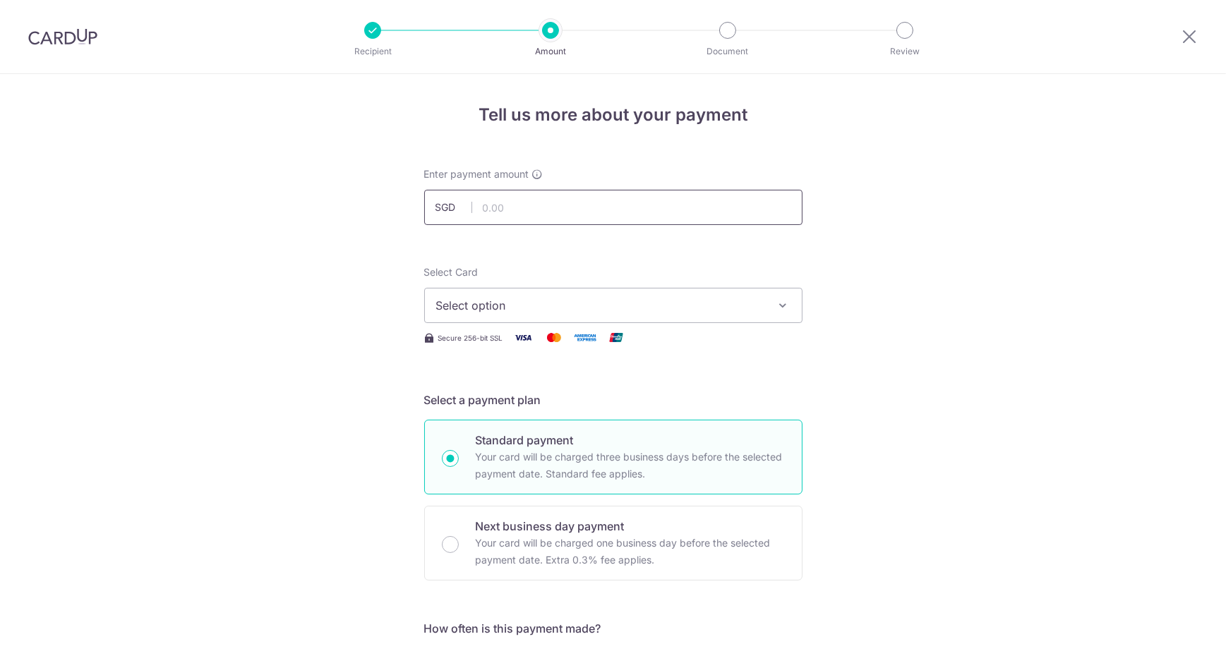
click at [567, 208] on input "text" at bounding box center [613, 207] width 378 height 35
type input "3,270.00"
click at [531, 296] on button "Select option" at bounding box center [613, 305] width 378 height 35
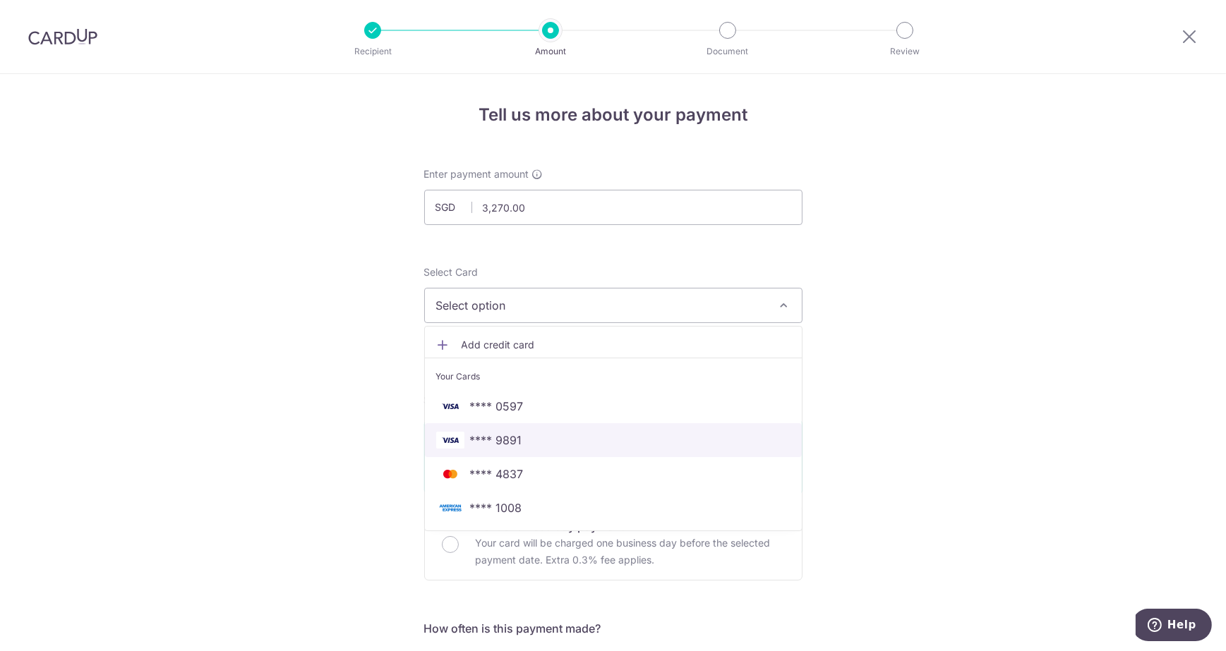
click at [529, 439] on span "**** 9891" at bounding box center [613, 440] width 354 height 17
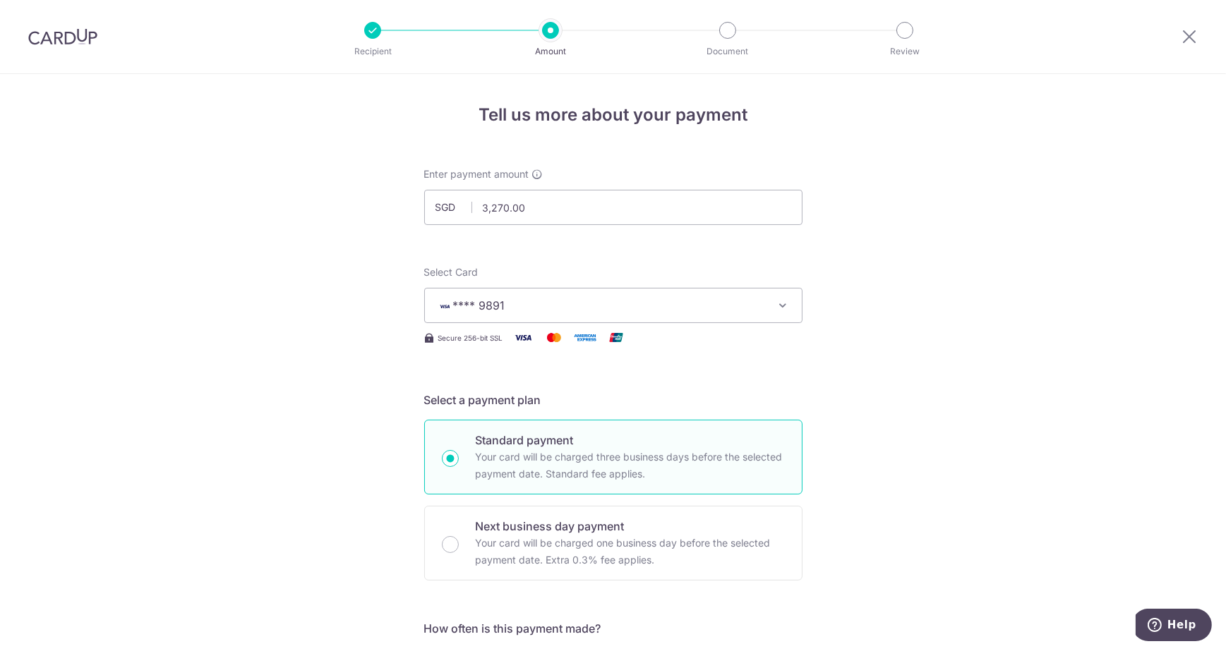
scroll to position [282, 0]
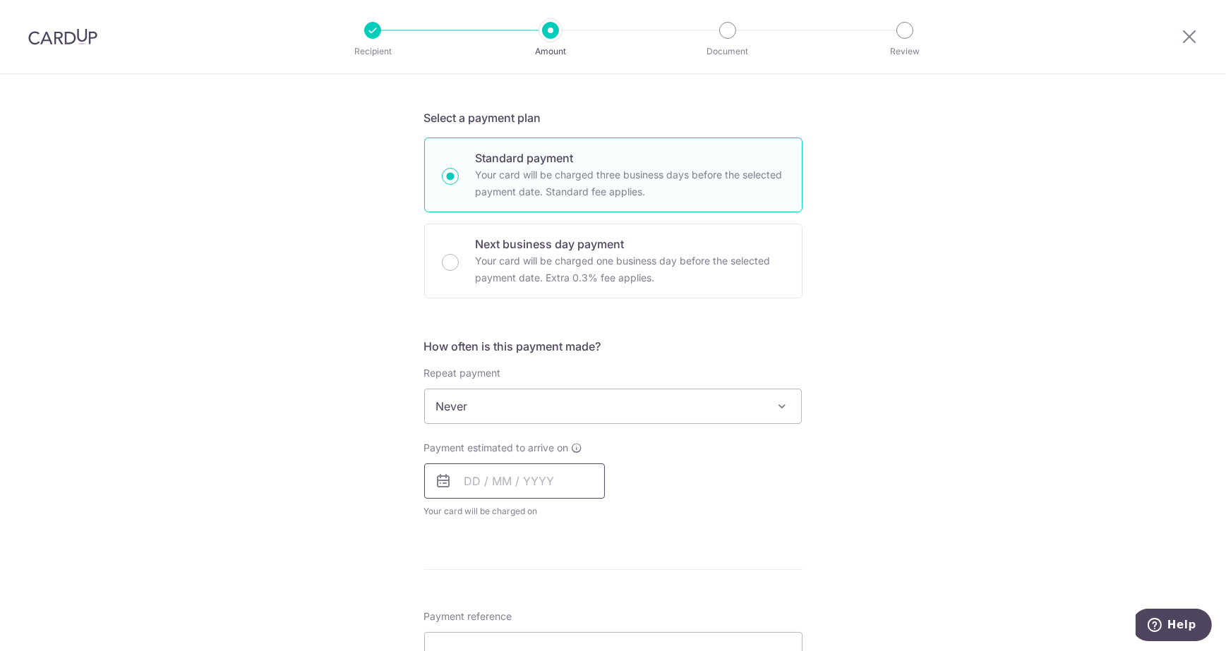
click at [479, 483] on input "text" at bounding box center [514, 481] width 181 height 35
click at [591, 633] on link "17" at bounding box center [594, 638] width 23 height 23
type input "[DATE]"
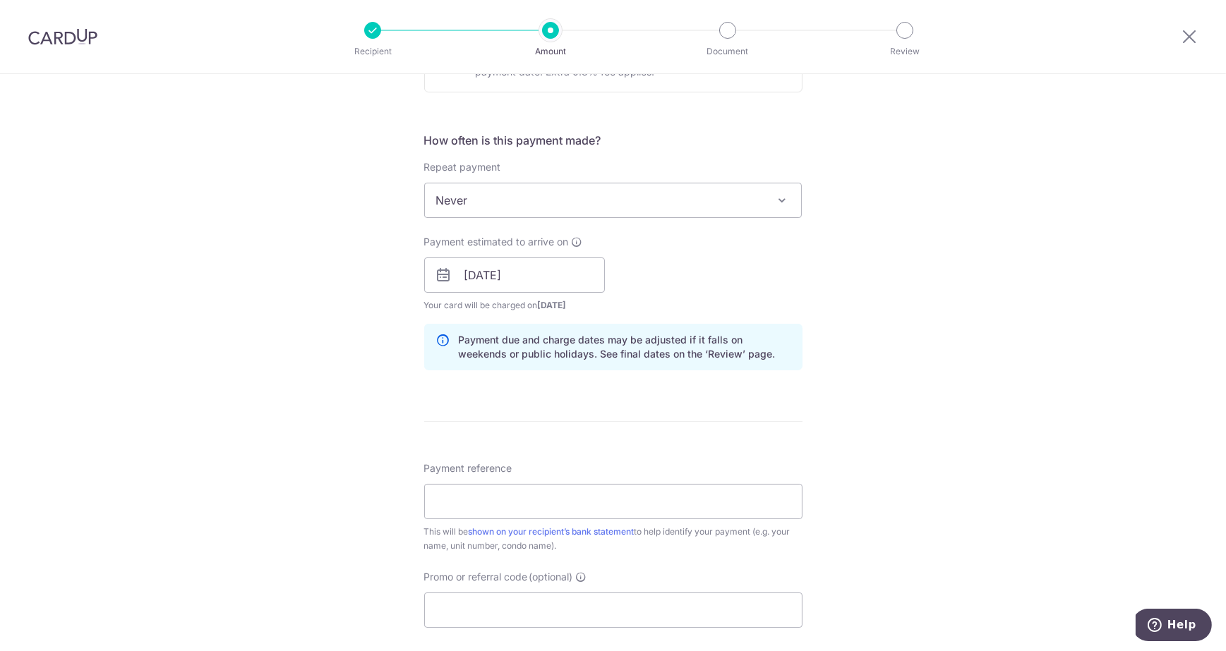
scroll to position [493, 0]
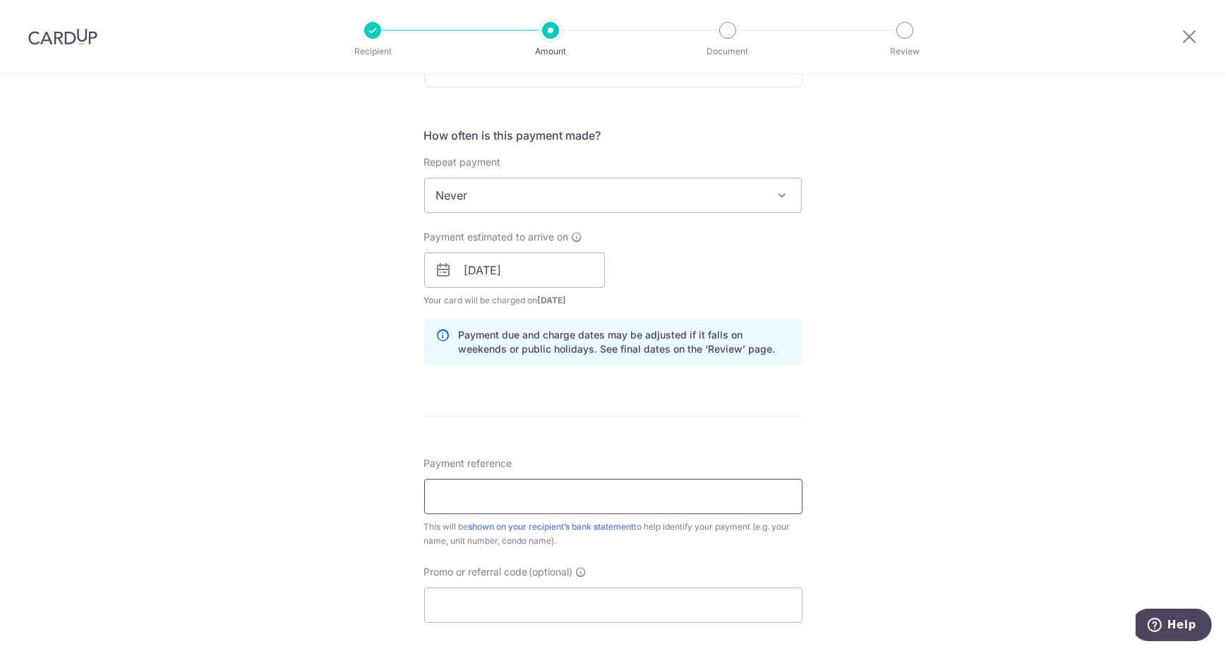
click at [565, 507] on input "Payment reference" at bounding box center [613, 496] width 378 height 35
type input "Omar-stellarrv-0513-rent"
click at [522, 599] on input "Promo or referral code (optional)" at bounding box center [613, 605] width 378 height 35
paste input "OFF225"
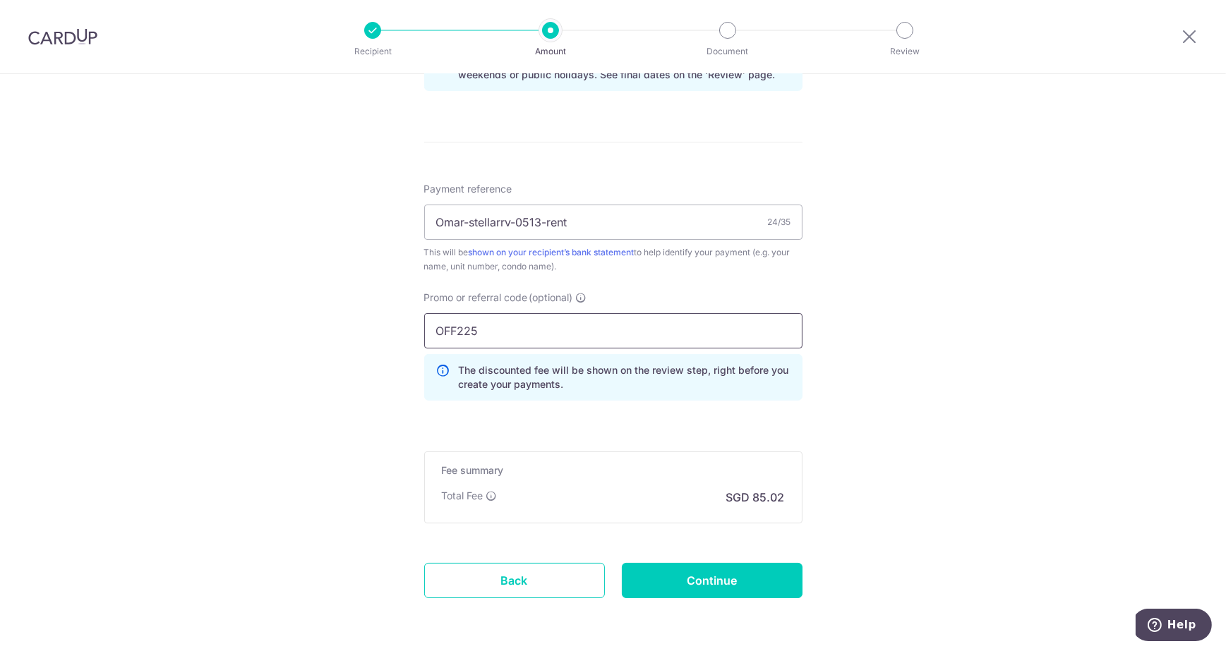
scroll to position [776, 0]
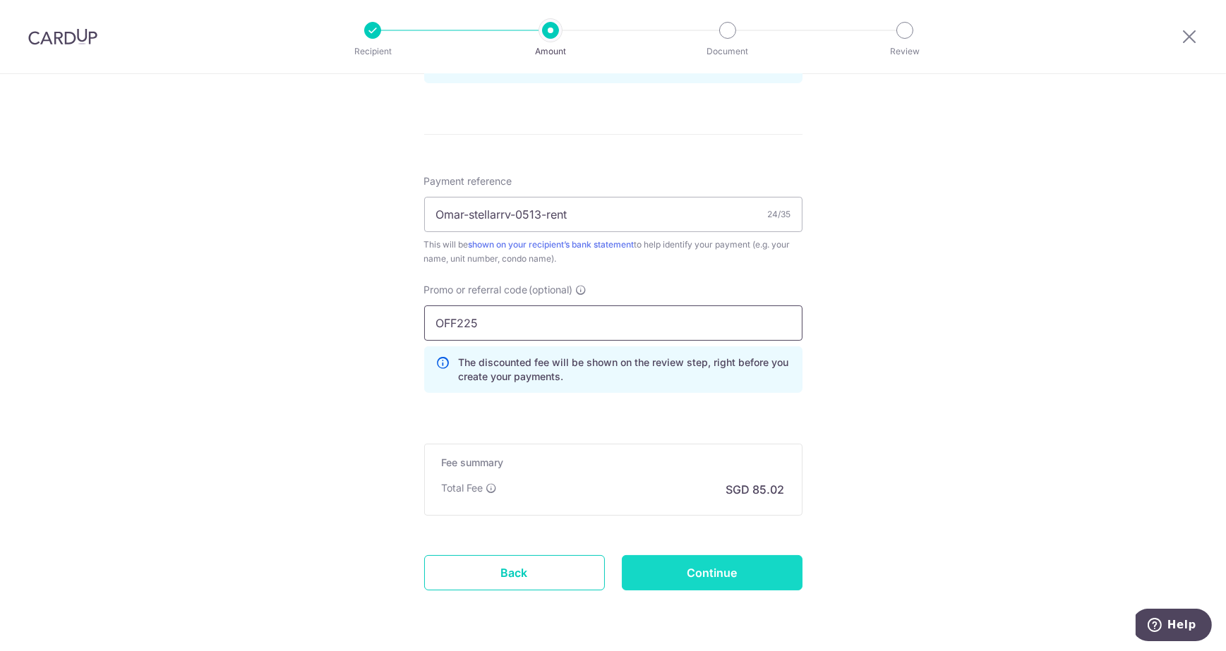
type input "OFF225"
click at [708, 579] on input "Continue" at bounding box center [712, 572] width 181 height 35
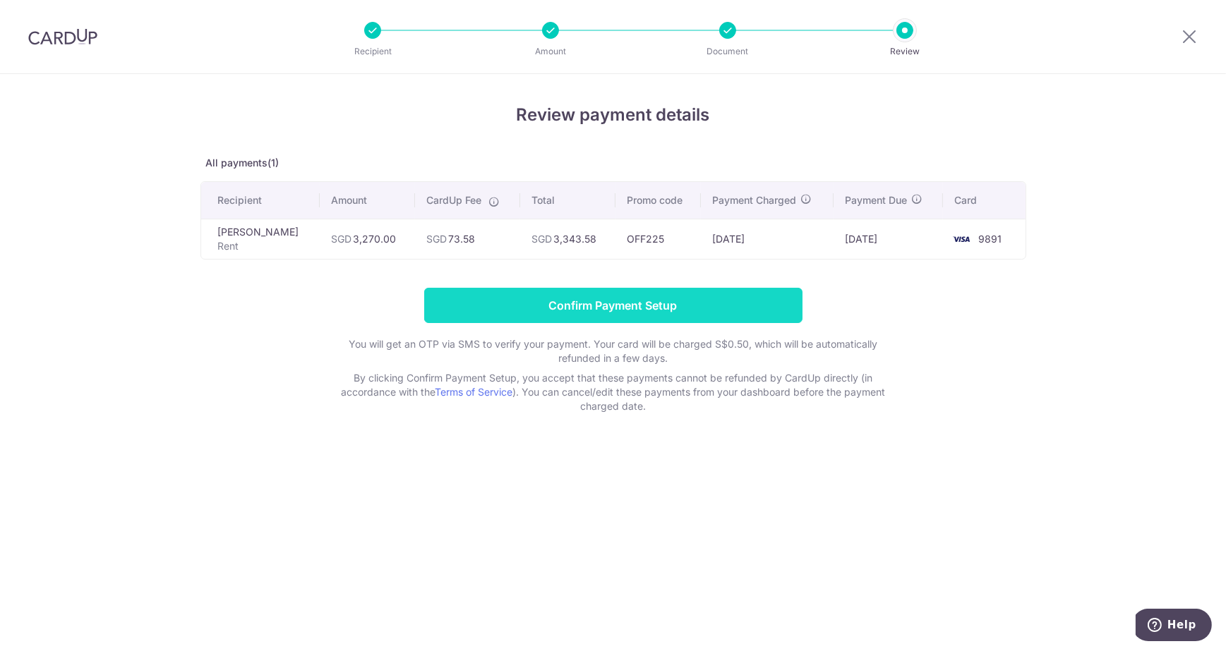
click at [596, 306] on input "Confirm Payment Setup" at bounding box center [613, 305] width 378 height 35
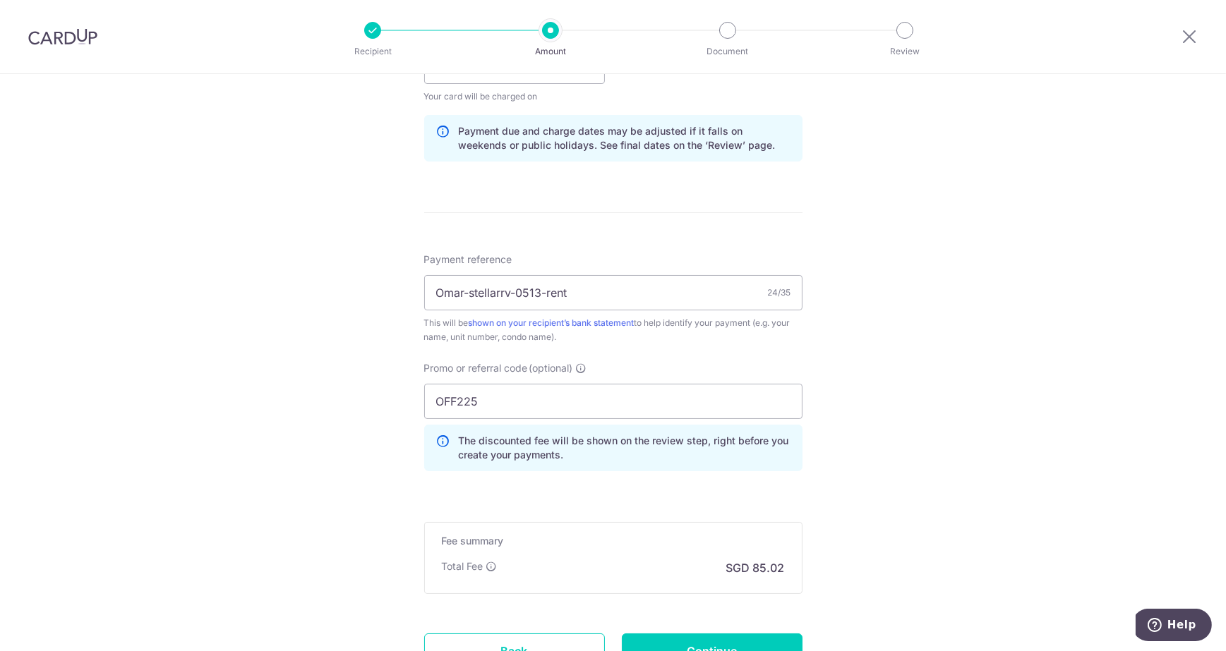
scroll to position [877, 0]
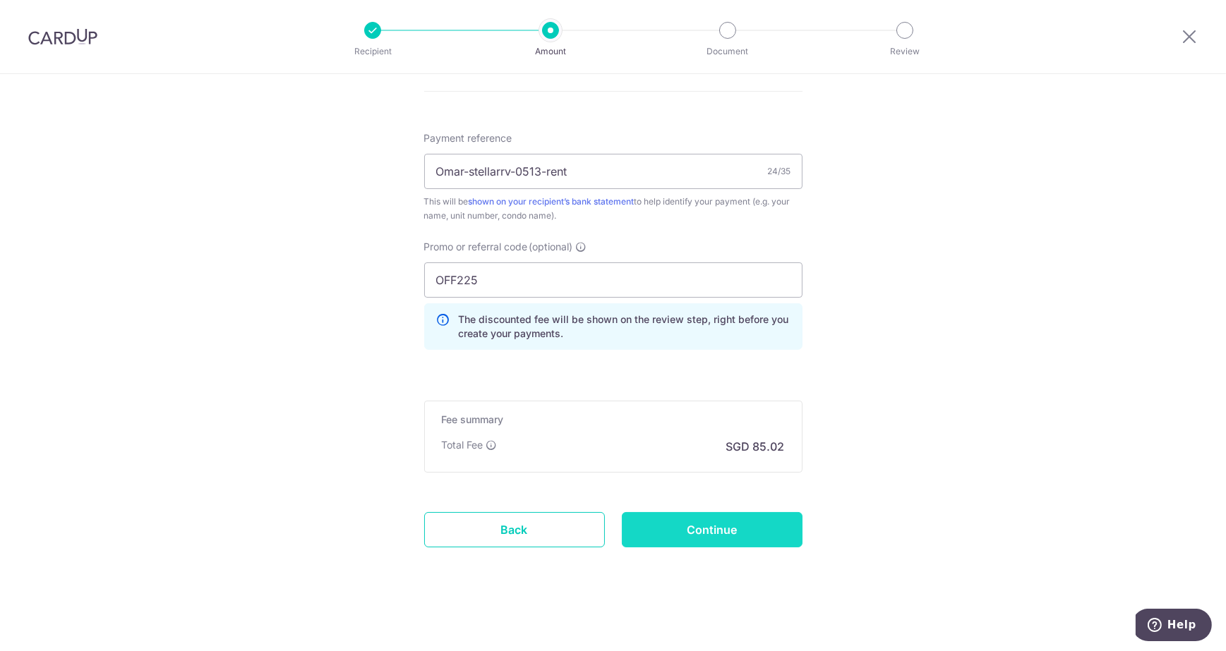
click at [699, 523] on input "Continue" at bounding box center [712, 529] width 181 height 35
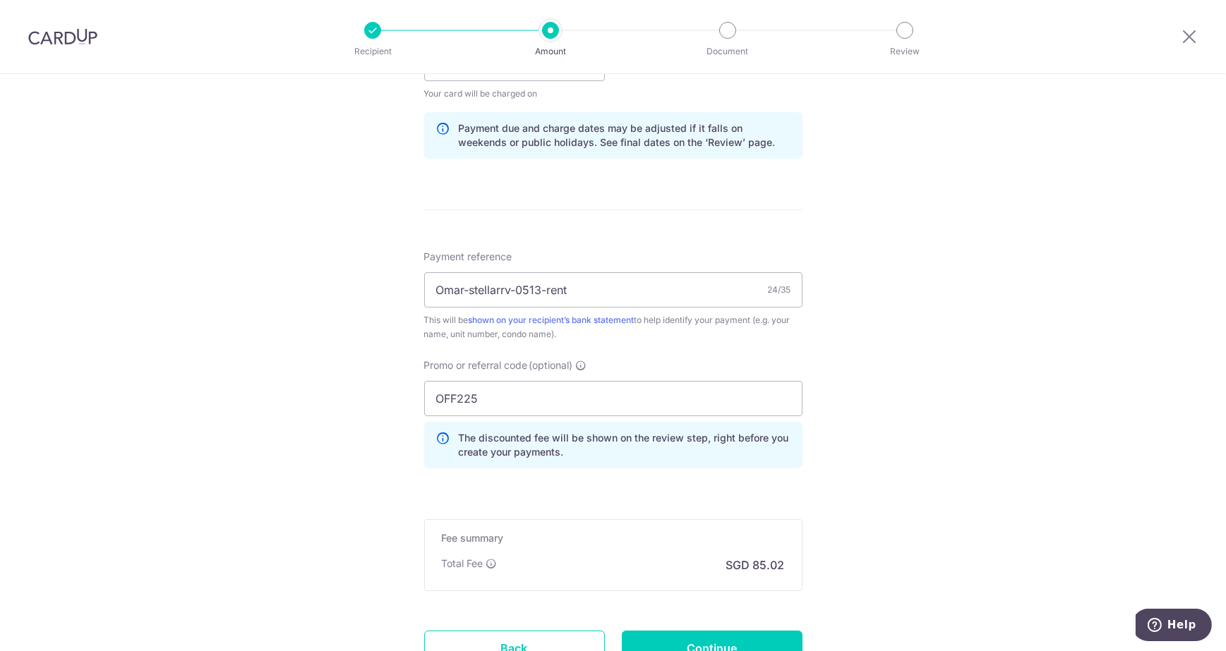
scroll to position [819, 0]
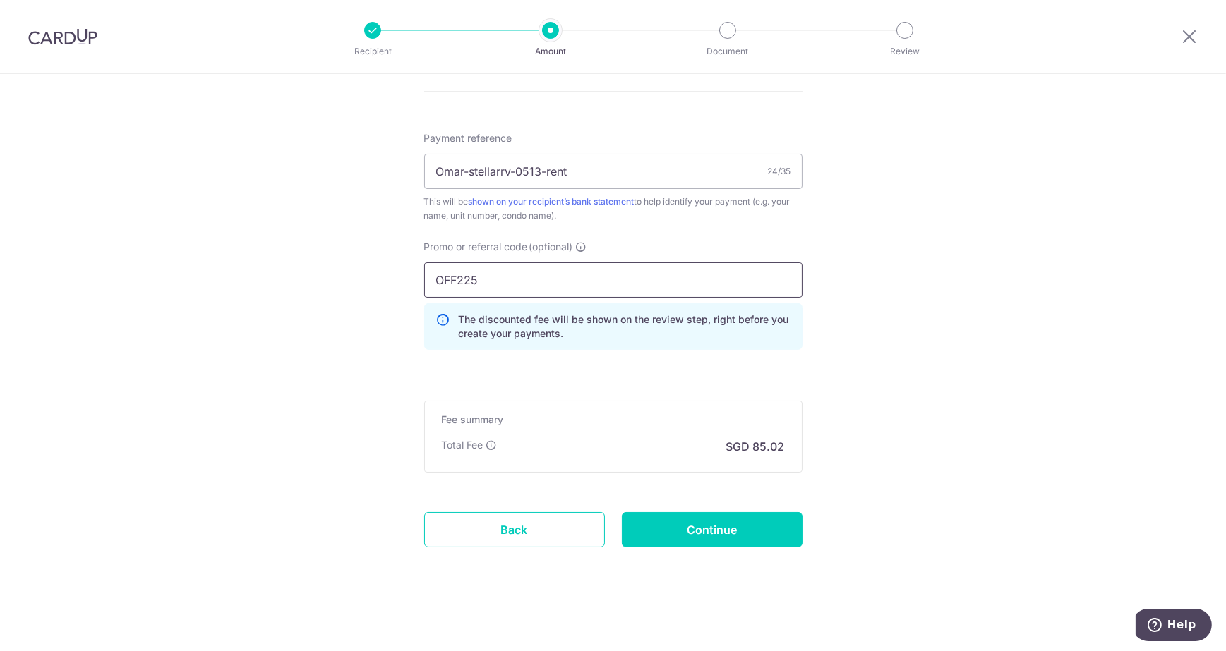
click at [472, 276] on input "OFF225" at bounding box center [613, 280] width 378 height 35
paste input "SAVERENT179"
type input "SAVERENT179"
click at [683, 536] on input "Continue" at bounding box center [712, 529] width 181 height 35
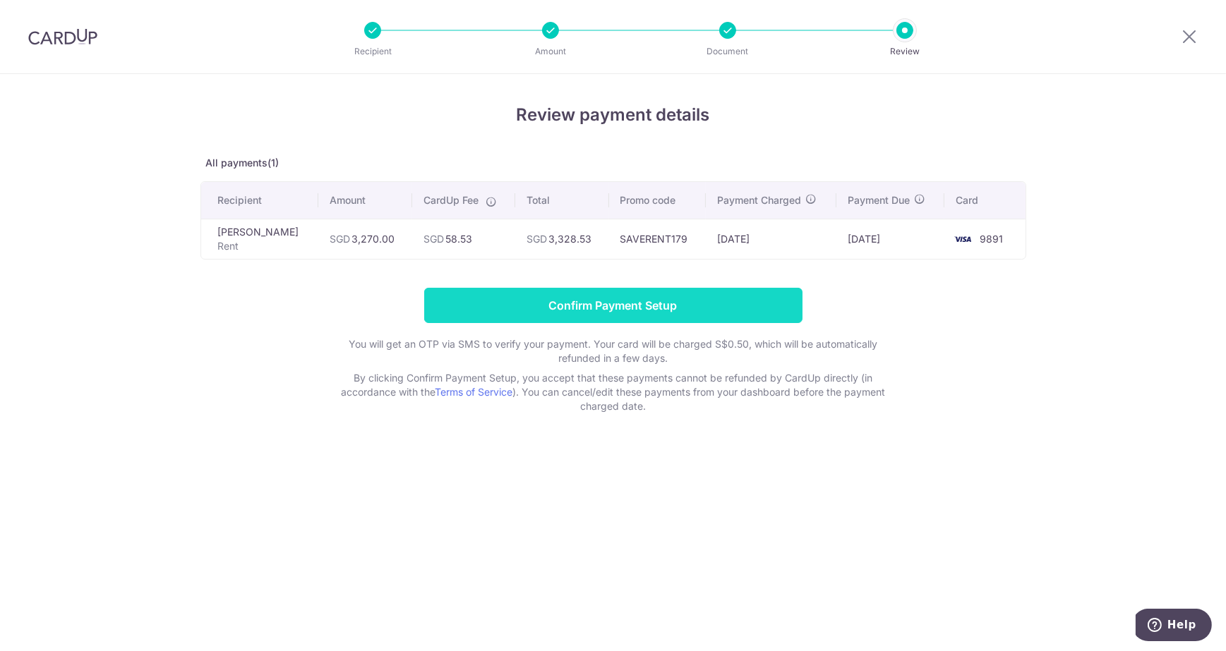
click at [579, 298] on input "Confirm Payment Setup" at bounding box center [613, 305] width 378 height 35
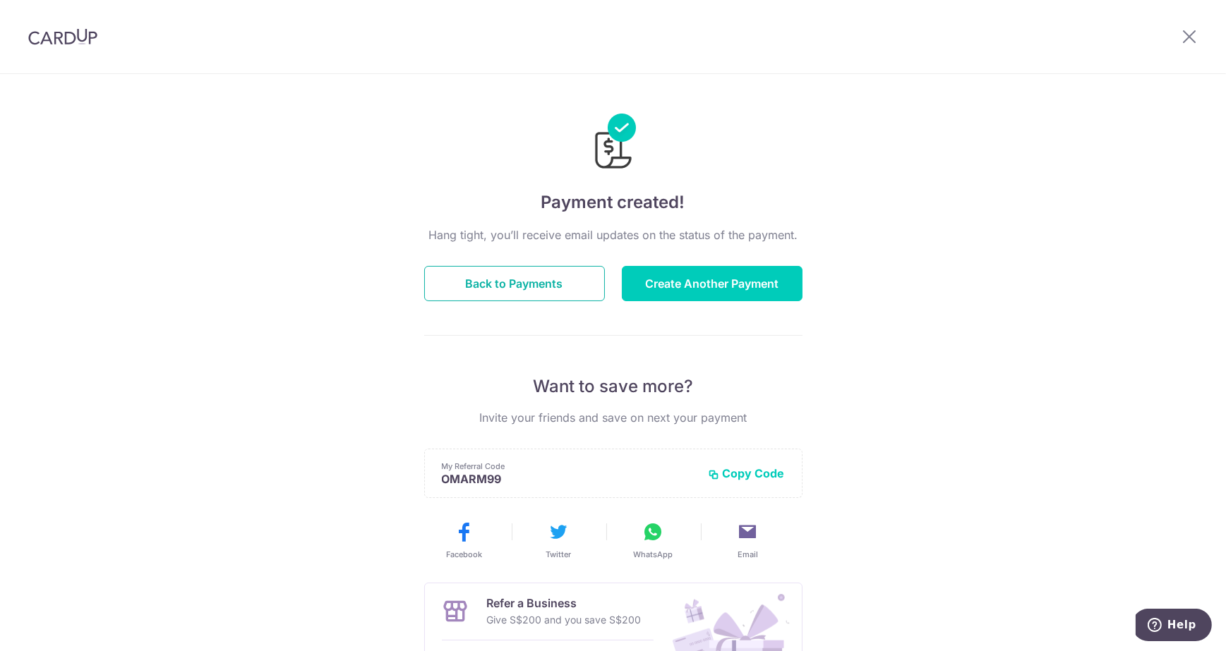
click at [503, 291] on button "Back to Payments" at bounding box center [514, 283] width 181 height 35
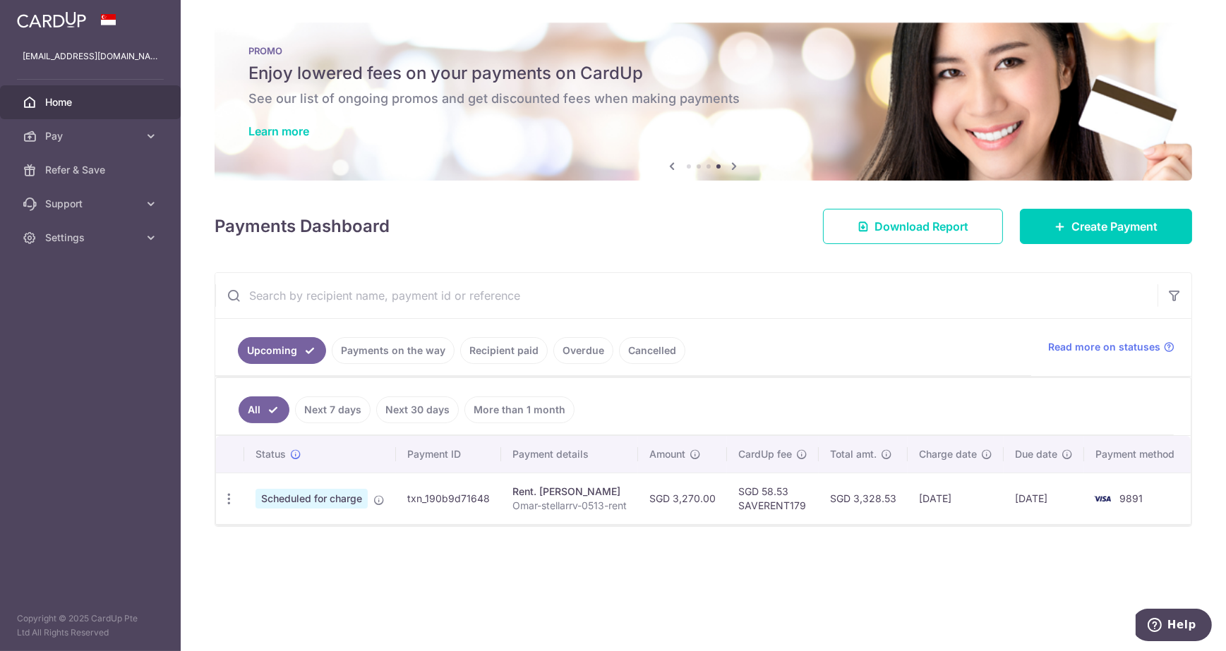
click at [65, 102] on span "Home" at bounding box center [91, 102] width 93 height 14
